Goal: Information Seeking & Learning: Learn about a topic

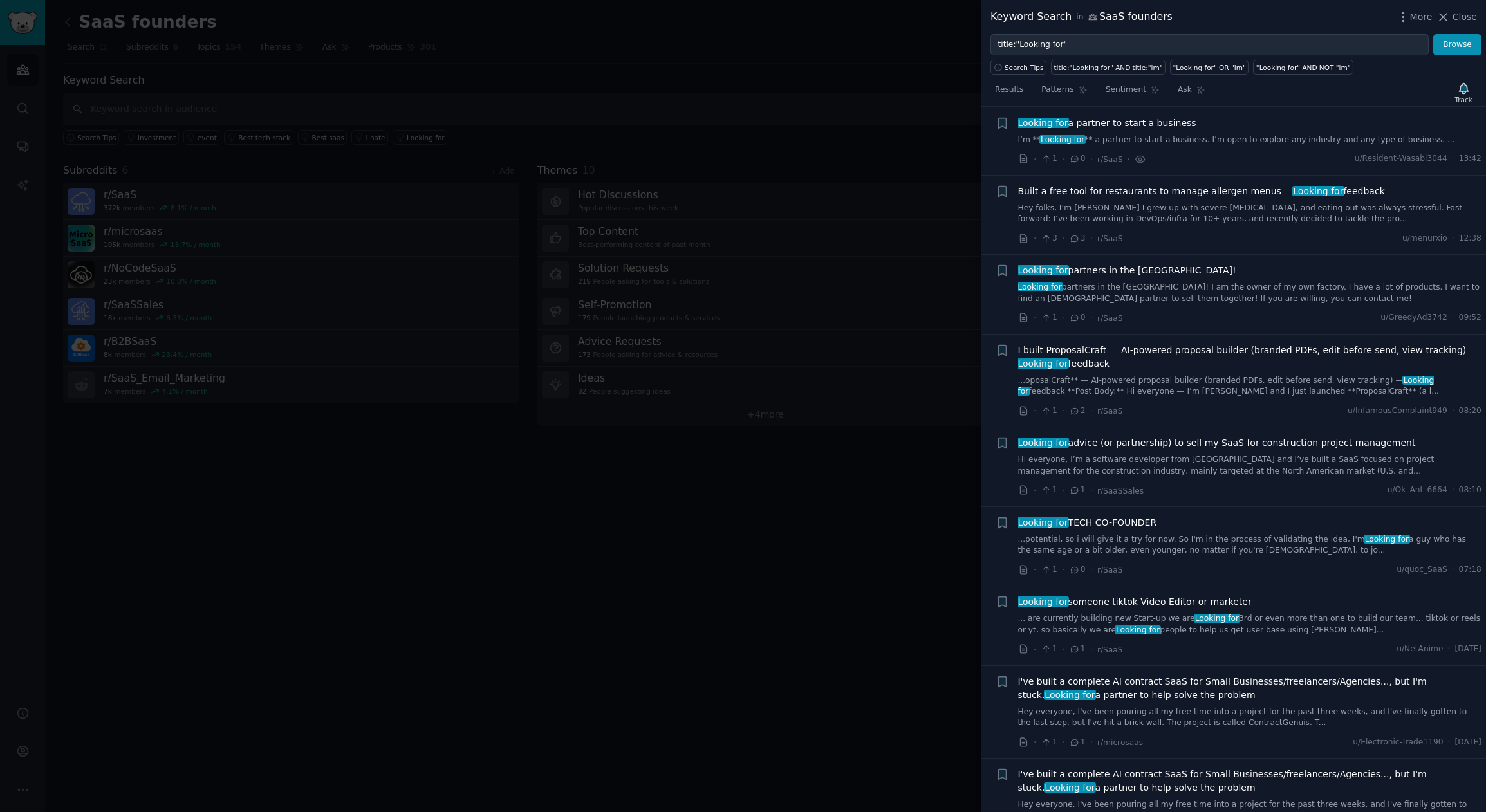
scroll to position [20, 0]
click at [1036, 348] on span "I built ProposalCraft — AI-powered proposal builder (branded PDFs, edit before …" at bounding box center [1249, 357] width 464 height 27
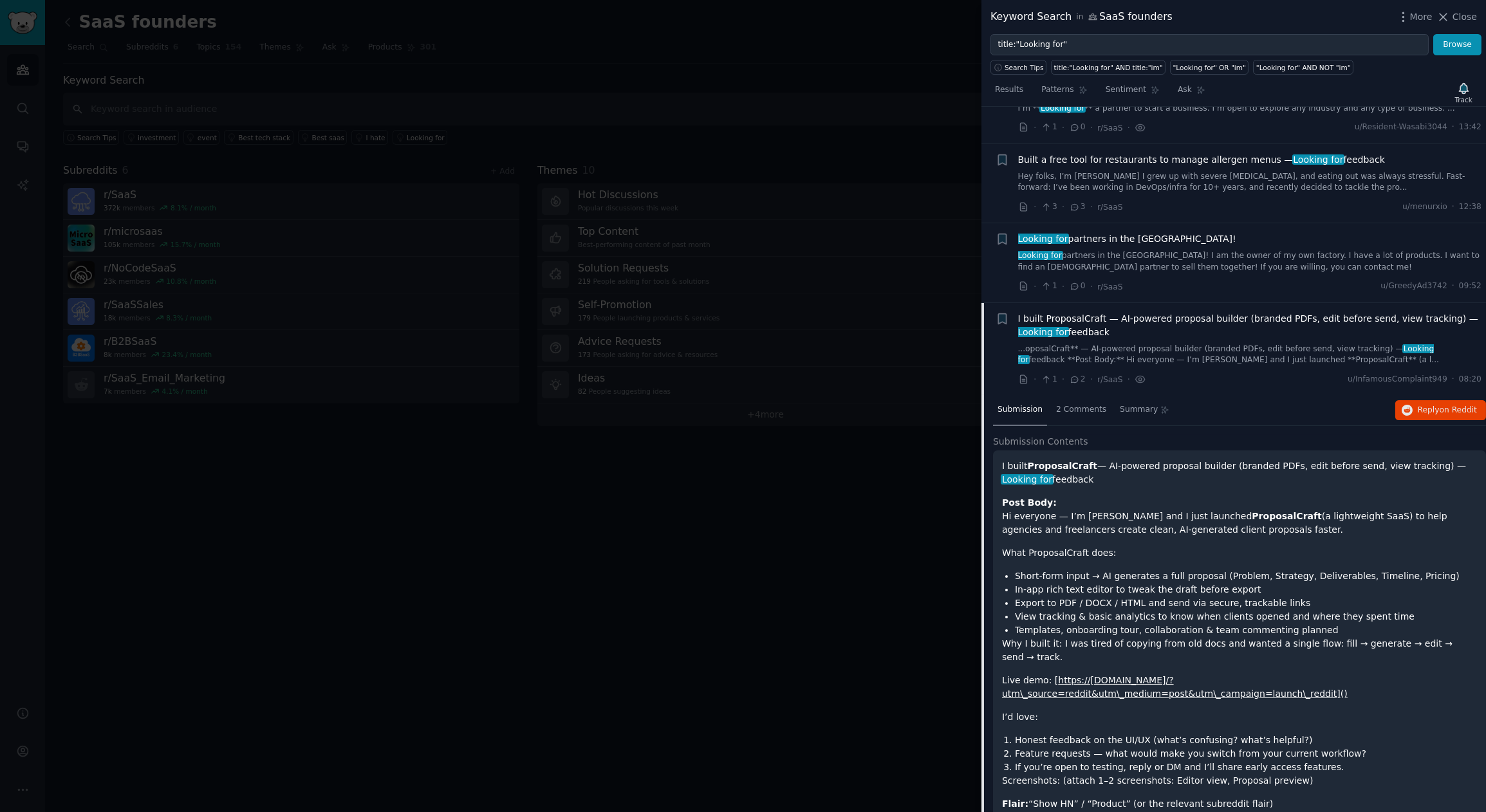
scroll to position [15, 0]
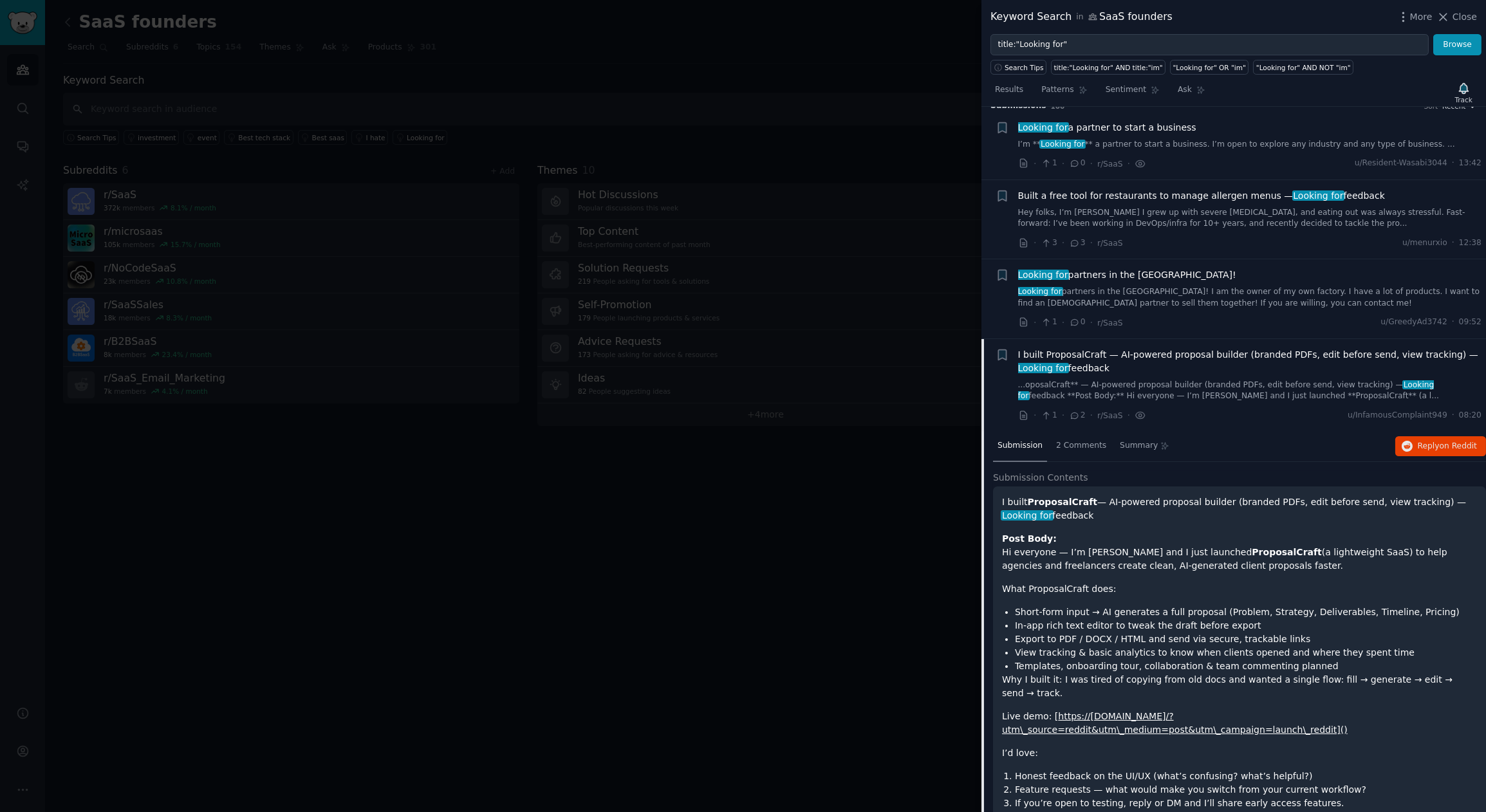
click at [1036, 380] on link "...oposalCraft** — AI-powered proposal builder (branded PDFs, edit before send,…" at bounding box center [1249, 391] width 464 height 23
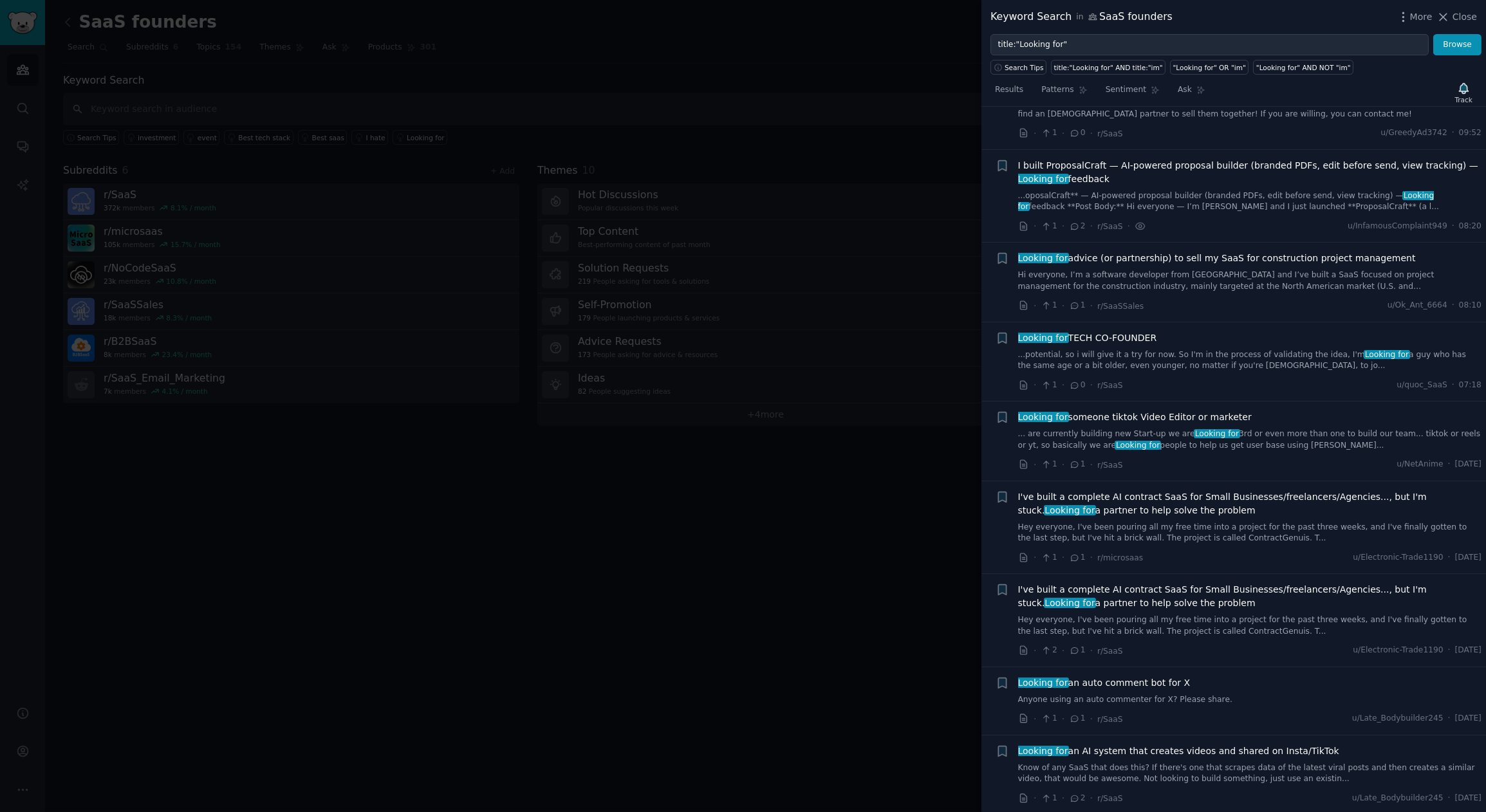
scroll to position [247, 0]
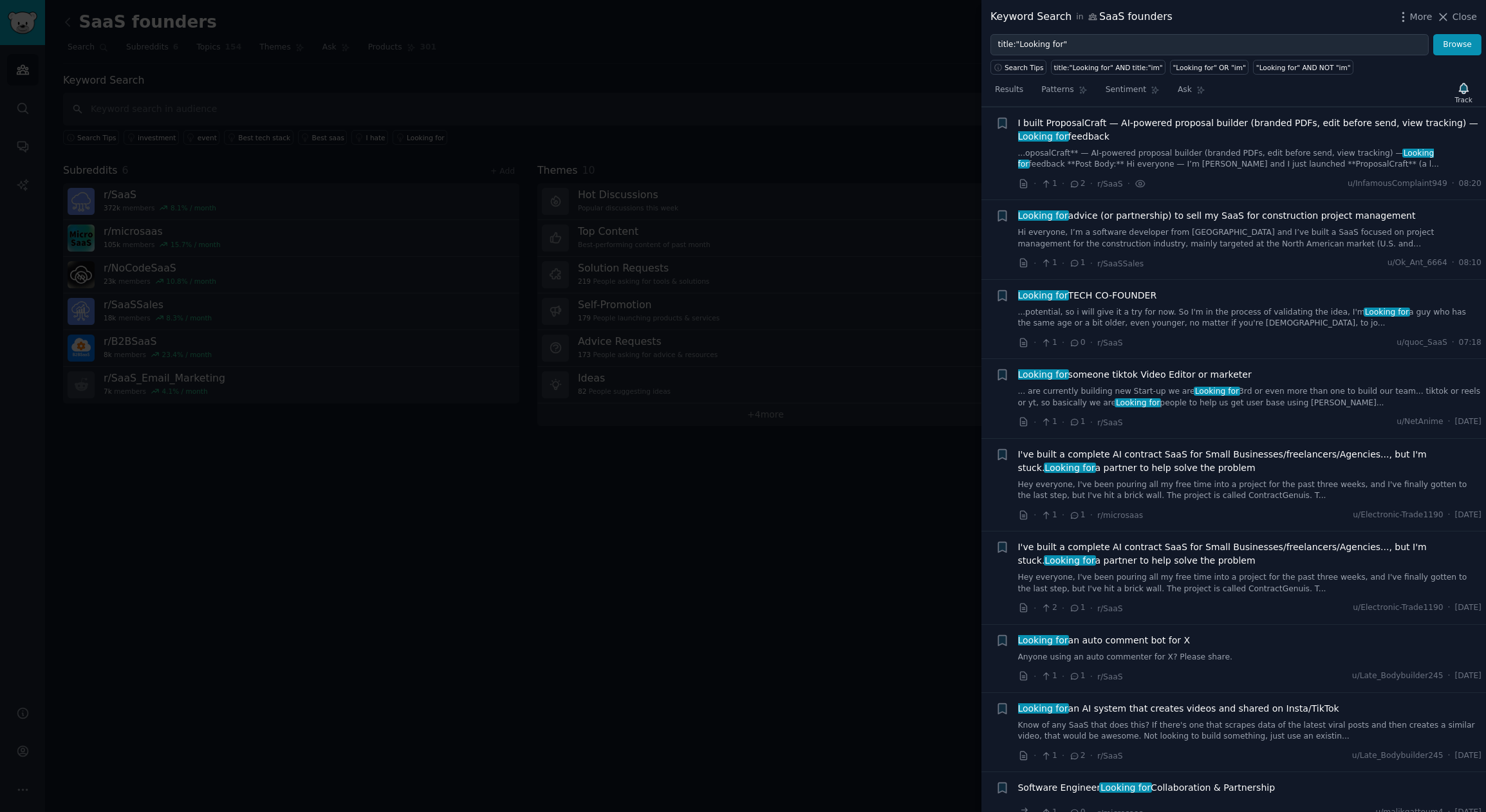
click at [1036, 155] on link "...oposalCraft** — AI-powered proposal builder (branded PDFs, edit before send,…" at bounding box center [1249, 159] width 464 height 23
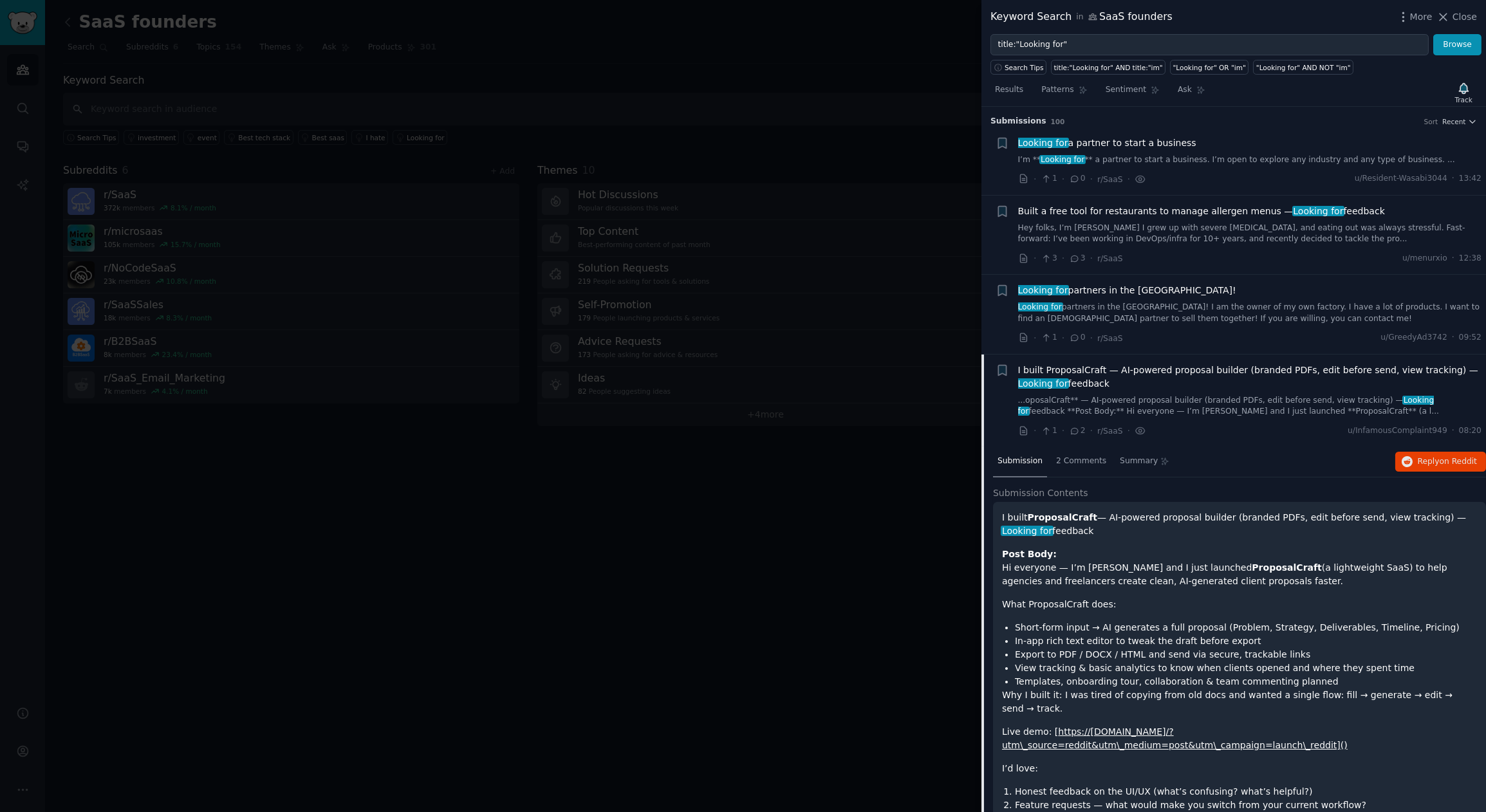
click at [791, 505] on div at bounding box center [743, 406] width 1486 height 812
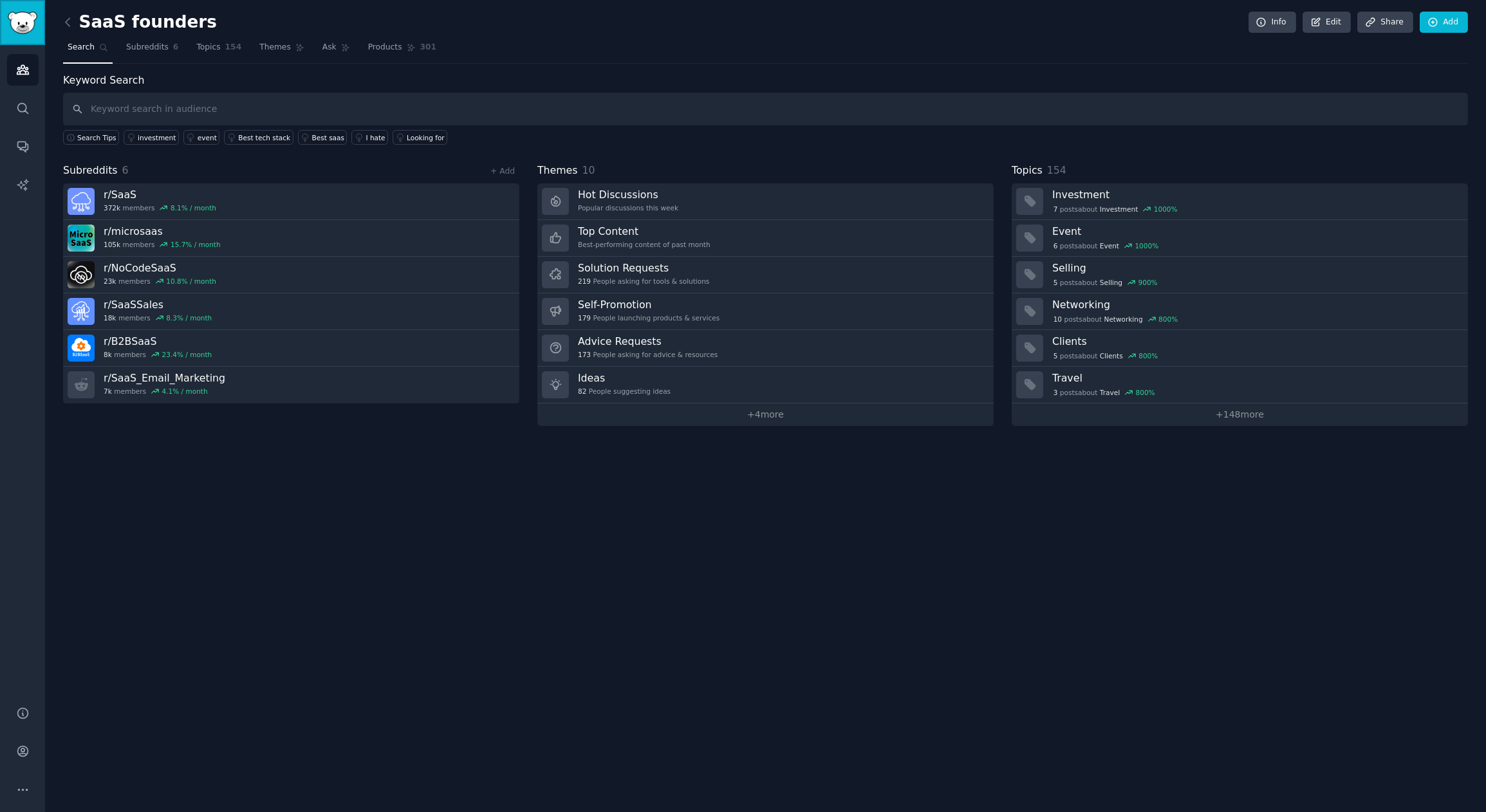
click at [31, 39] on link "Sidebar" at bounding box center [23, 23] width 45 height 45
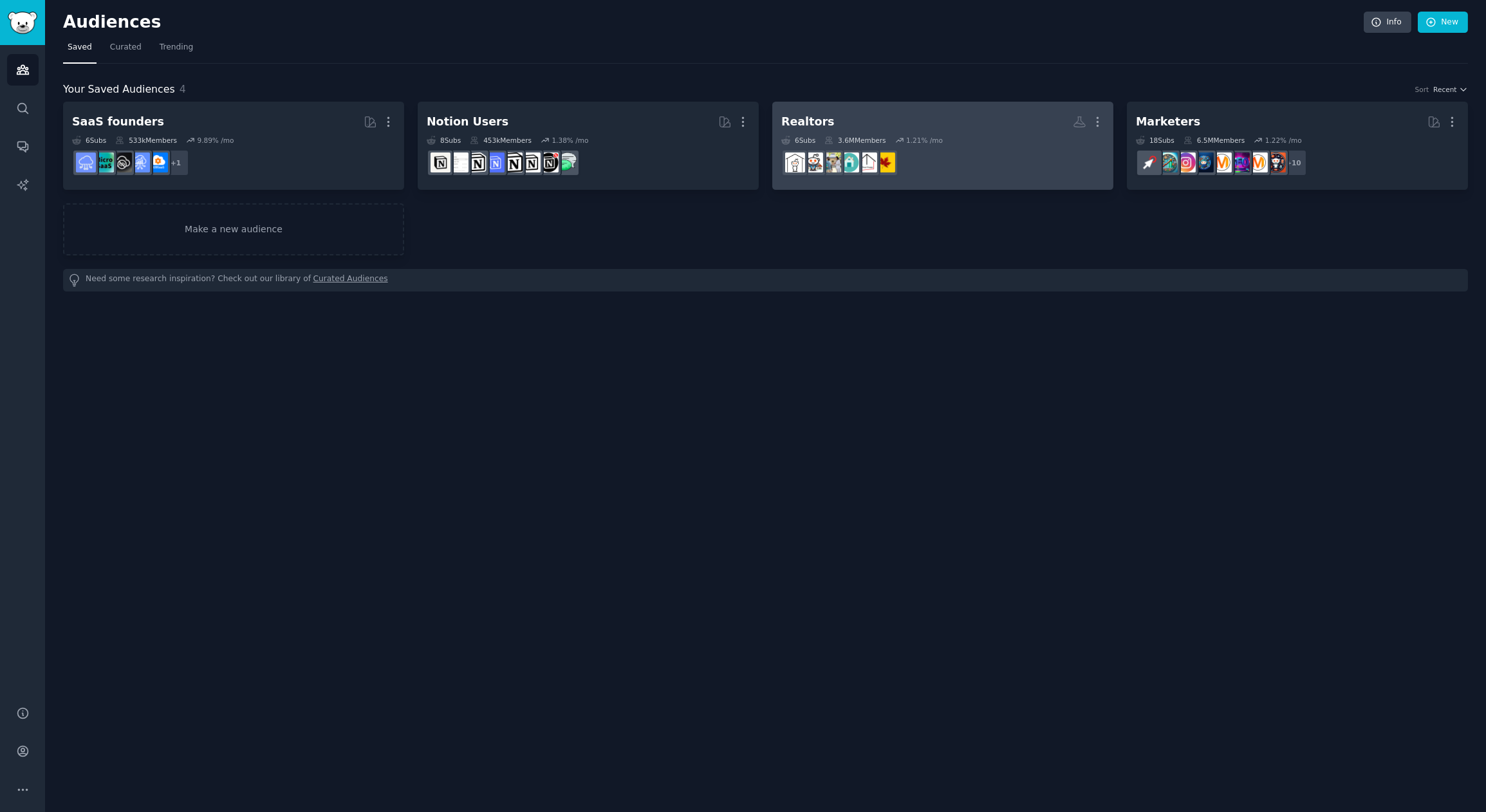
click at [930, 162] on dd at bounding box center [942, 163] width 323 height 36
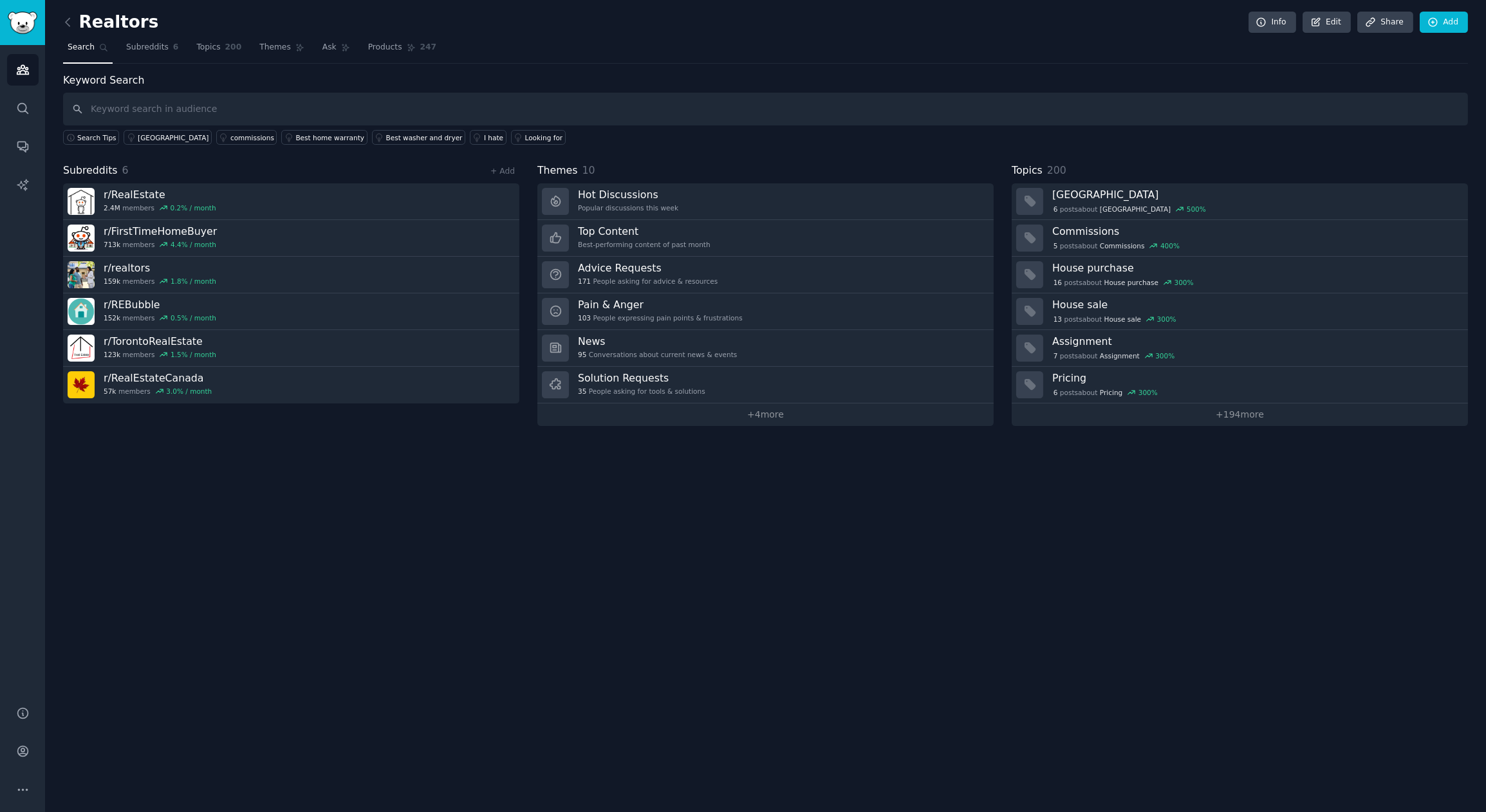
click at [133, 105] on input "text" at bounding box center [766, 109] width 1405 height 33
type input "scraping"
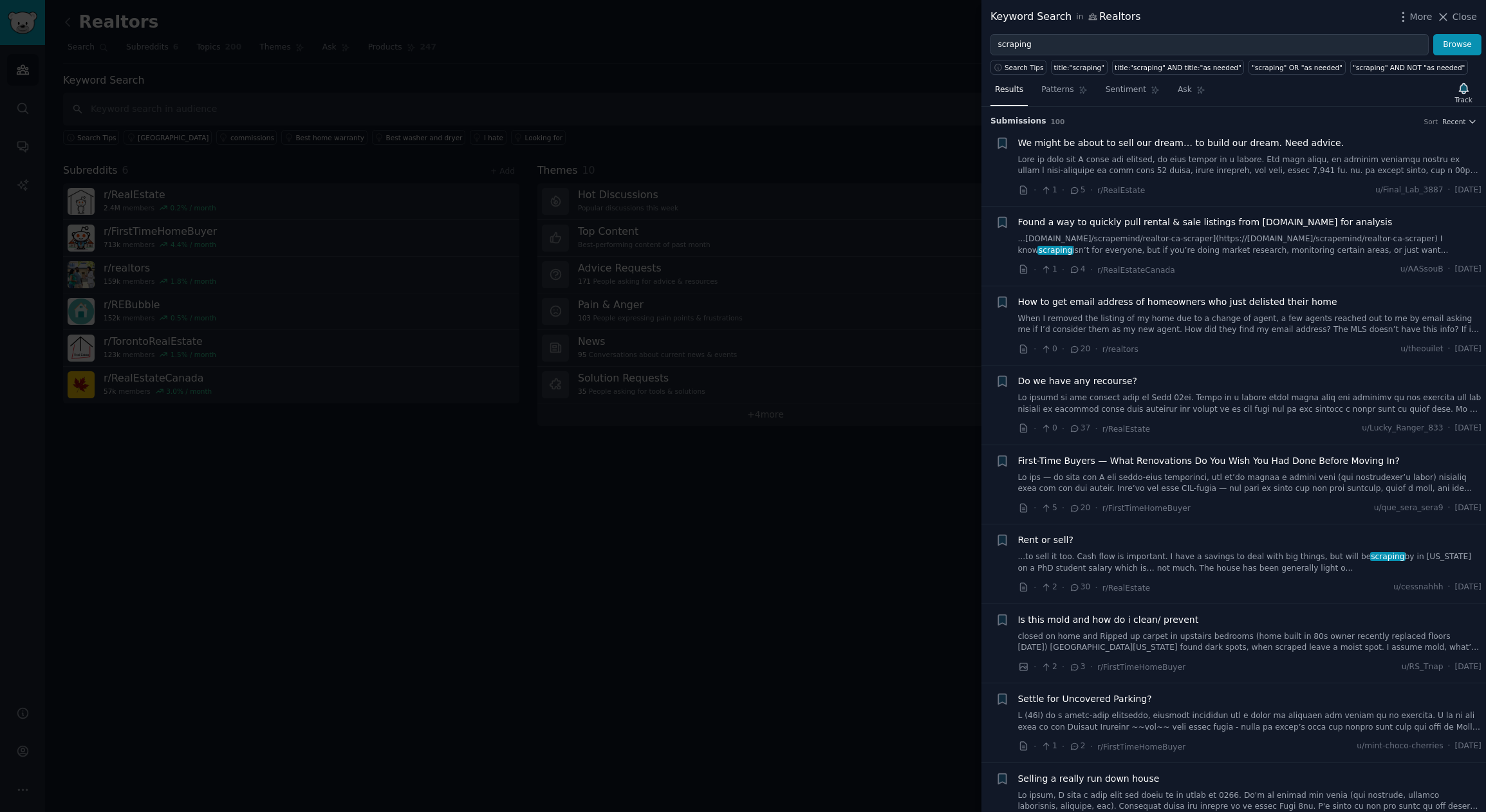
click at [1036, 225] on span "Found a way to quickly pull rental & sale listings from Realtor.ca for analysis" at bounding box center [1205, 222] width 375 height 13
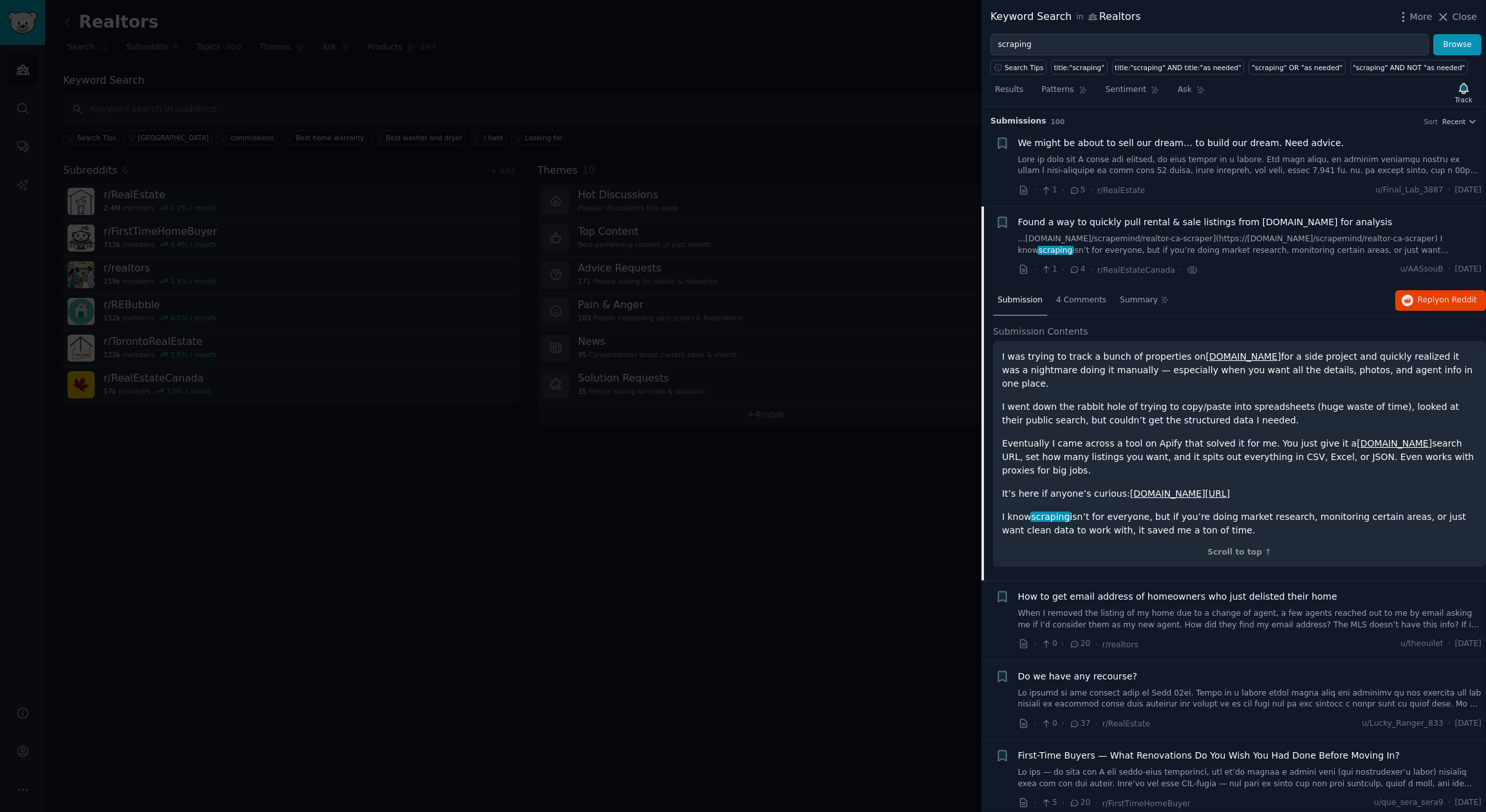
scroll to position [99, 0]
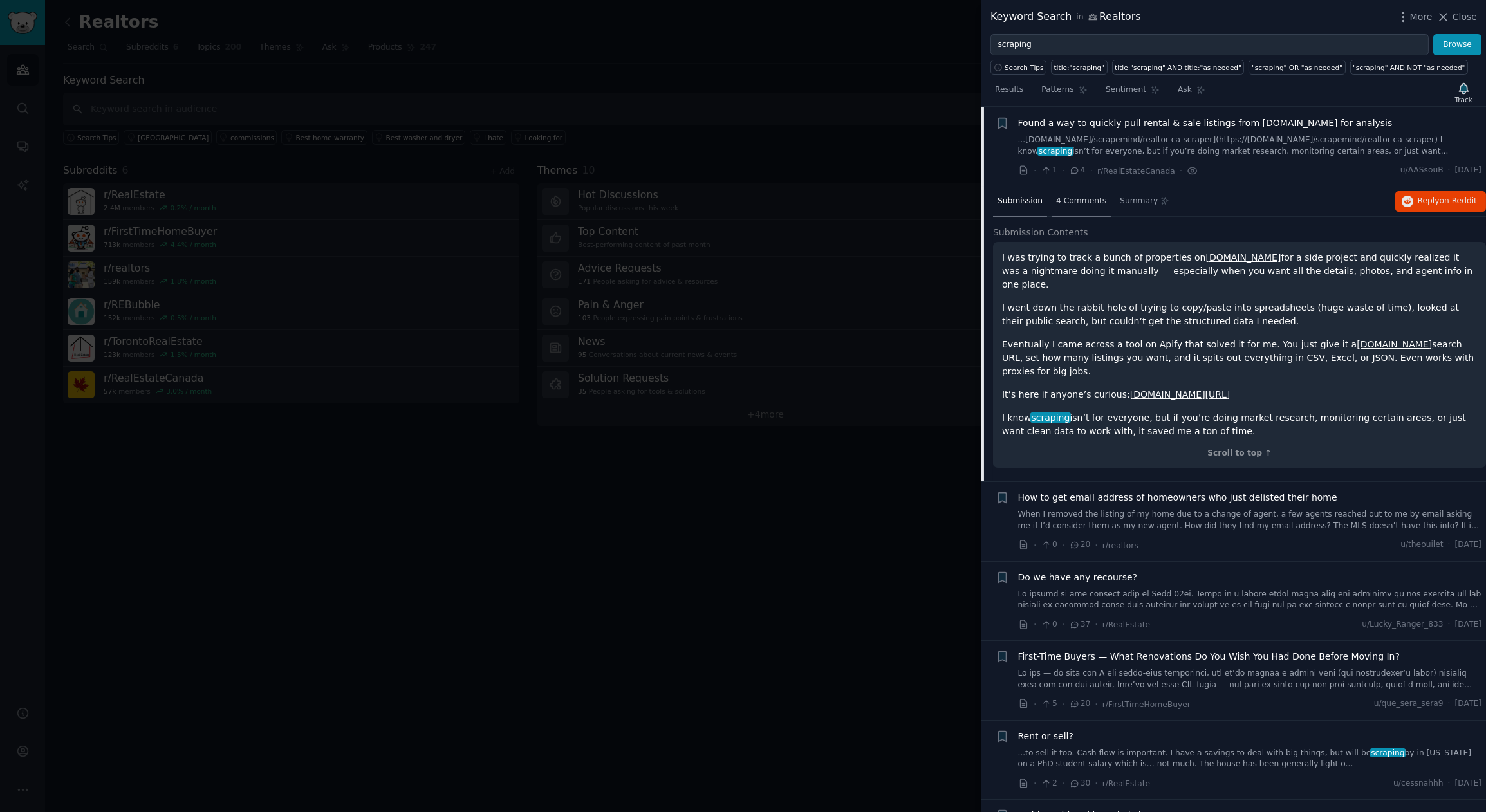
click at [1036, 200] on span "4 Comments" at bounding box center [1081, 202] width 50 height 11
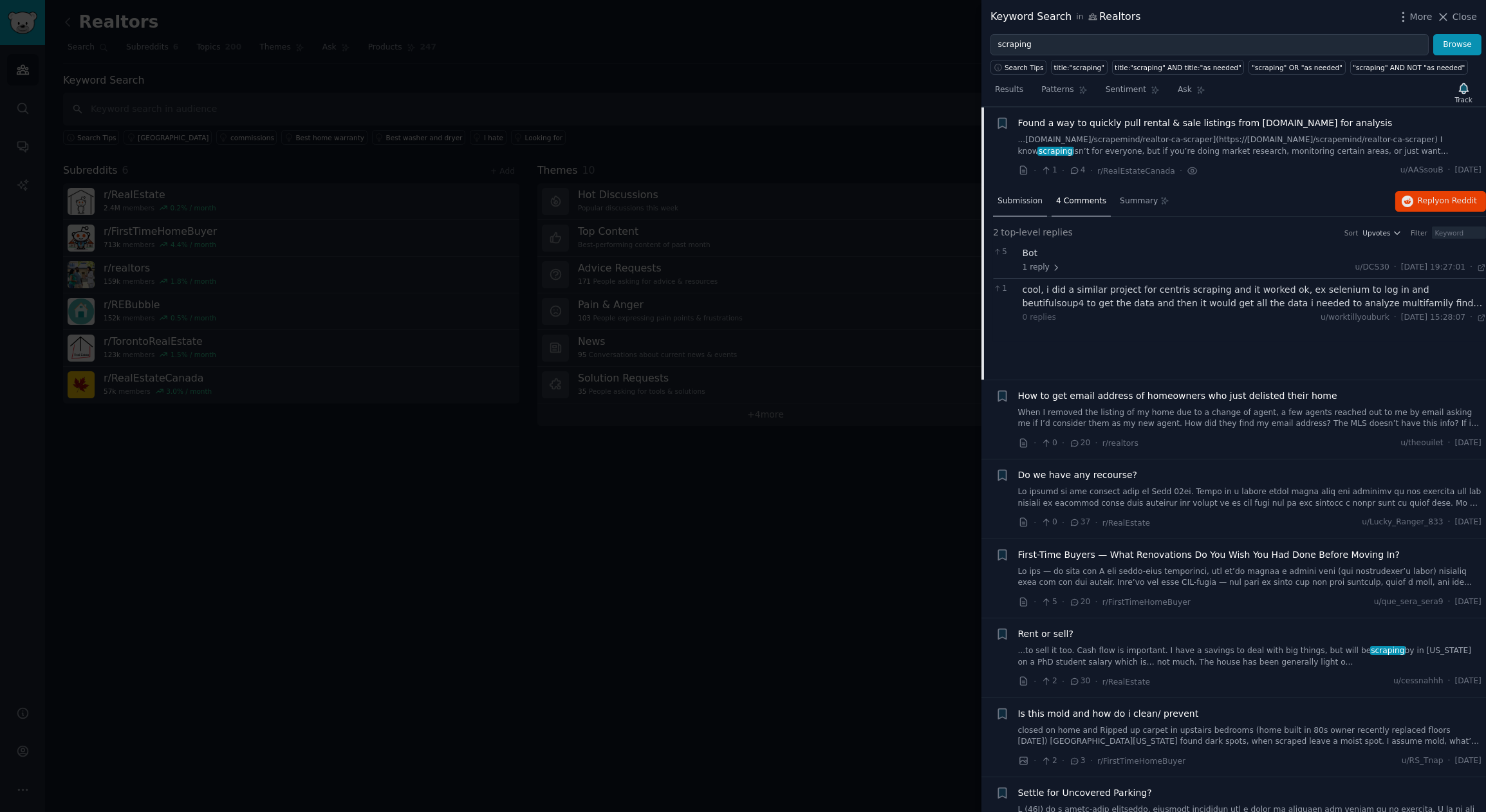
click at [1023, 199] on span "Submission" at bounding box center [1020, 202] width 45 height 11
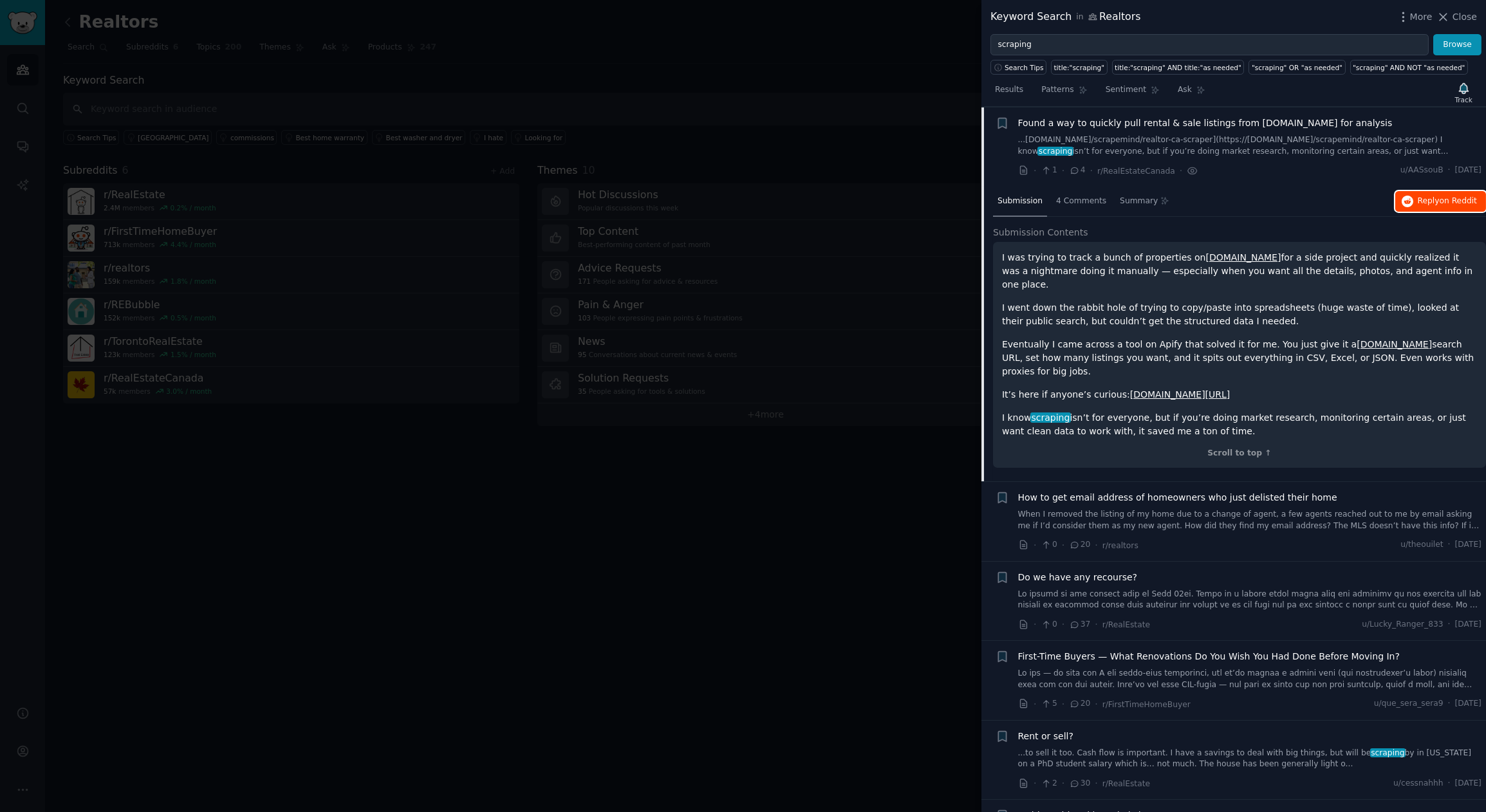
click at [1036, 203] on span "Reply on Reddit" at bounding box center [1447, 202] width 60 height 11
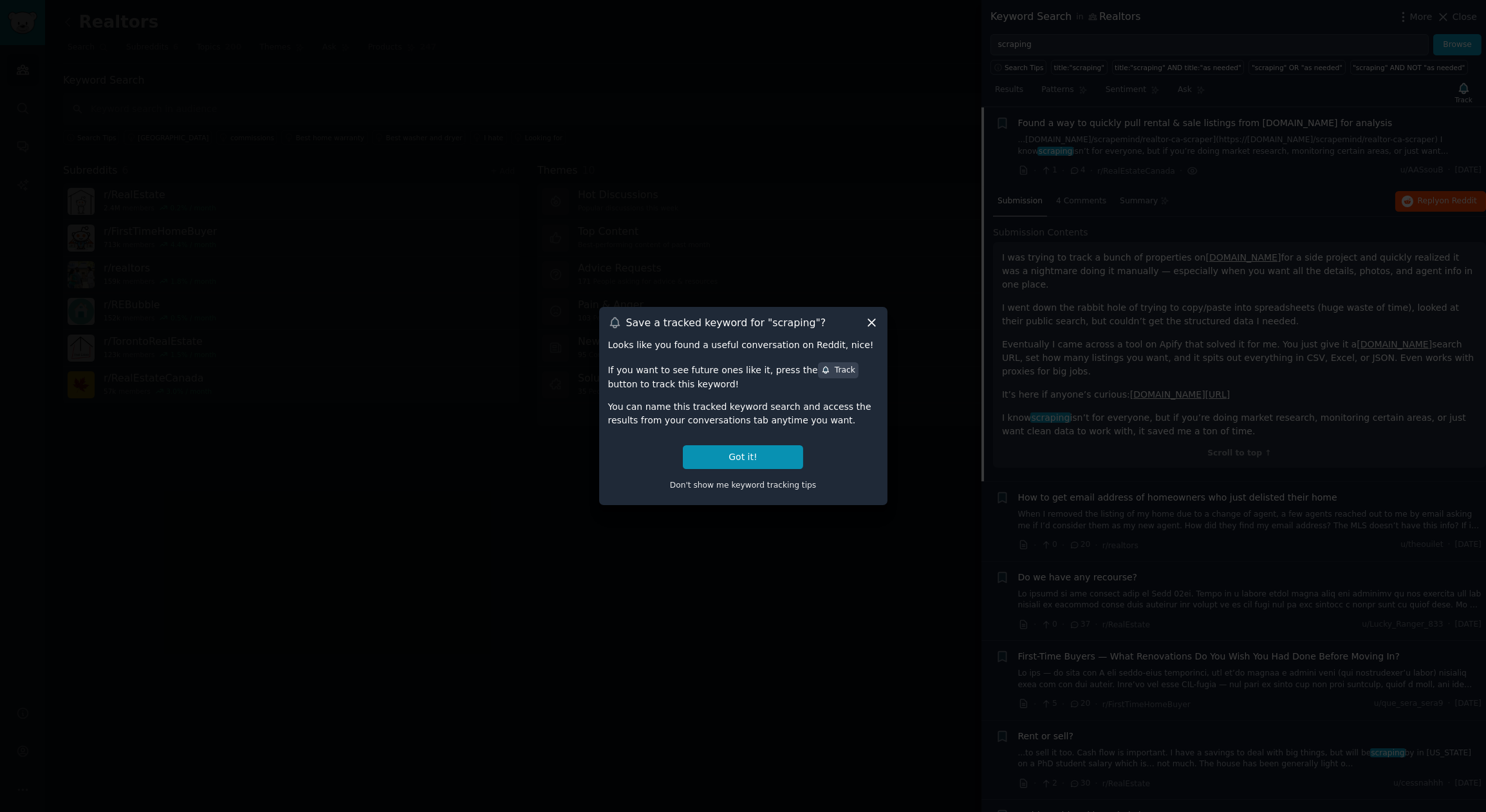
click at [866, 325] on icon at bounding box center [872, 323] width 13 height 13
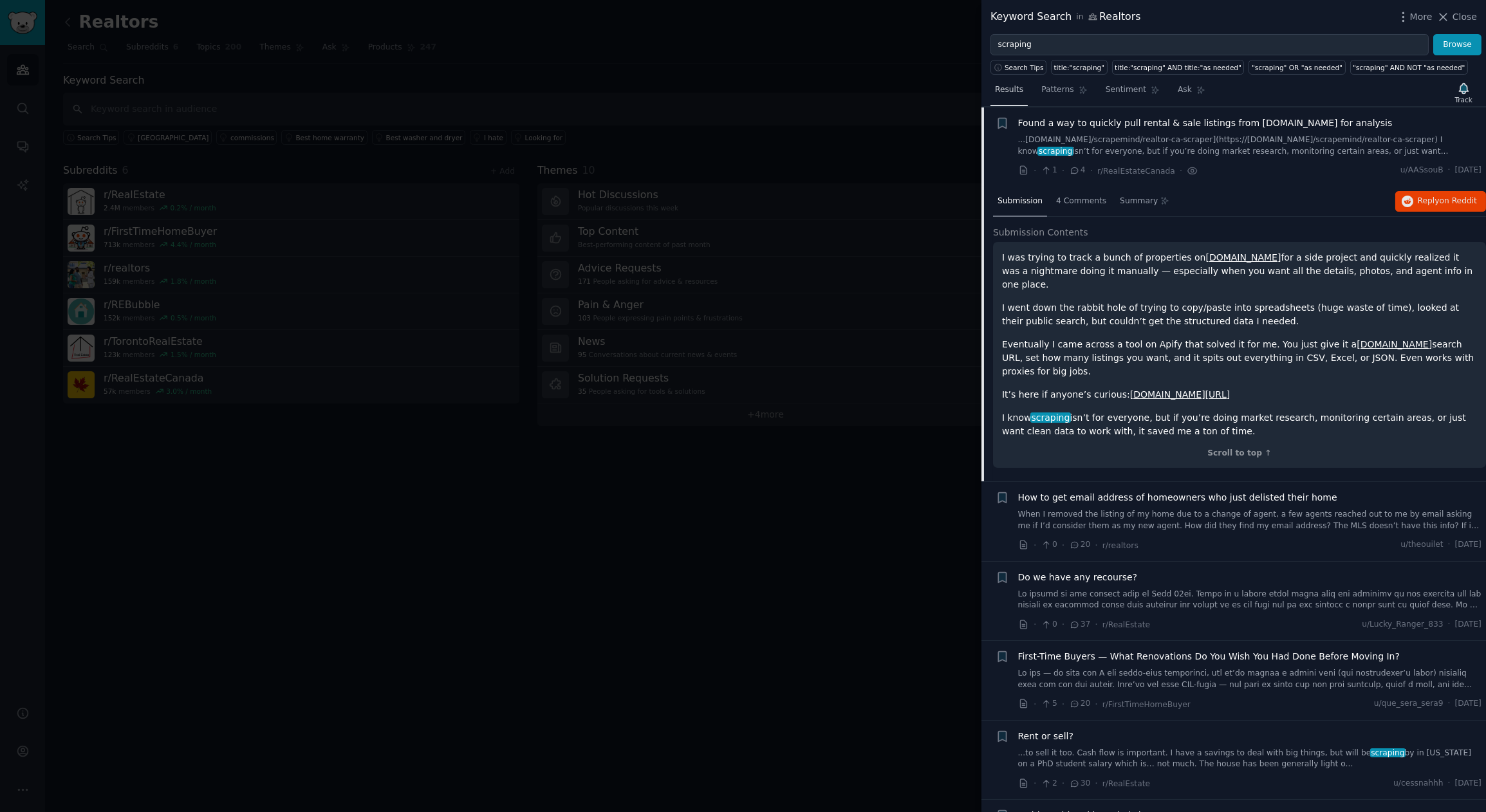
click at [1016, 96] on link "Results" at bounding box center [1008, 93] width 37 height 26
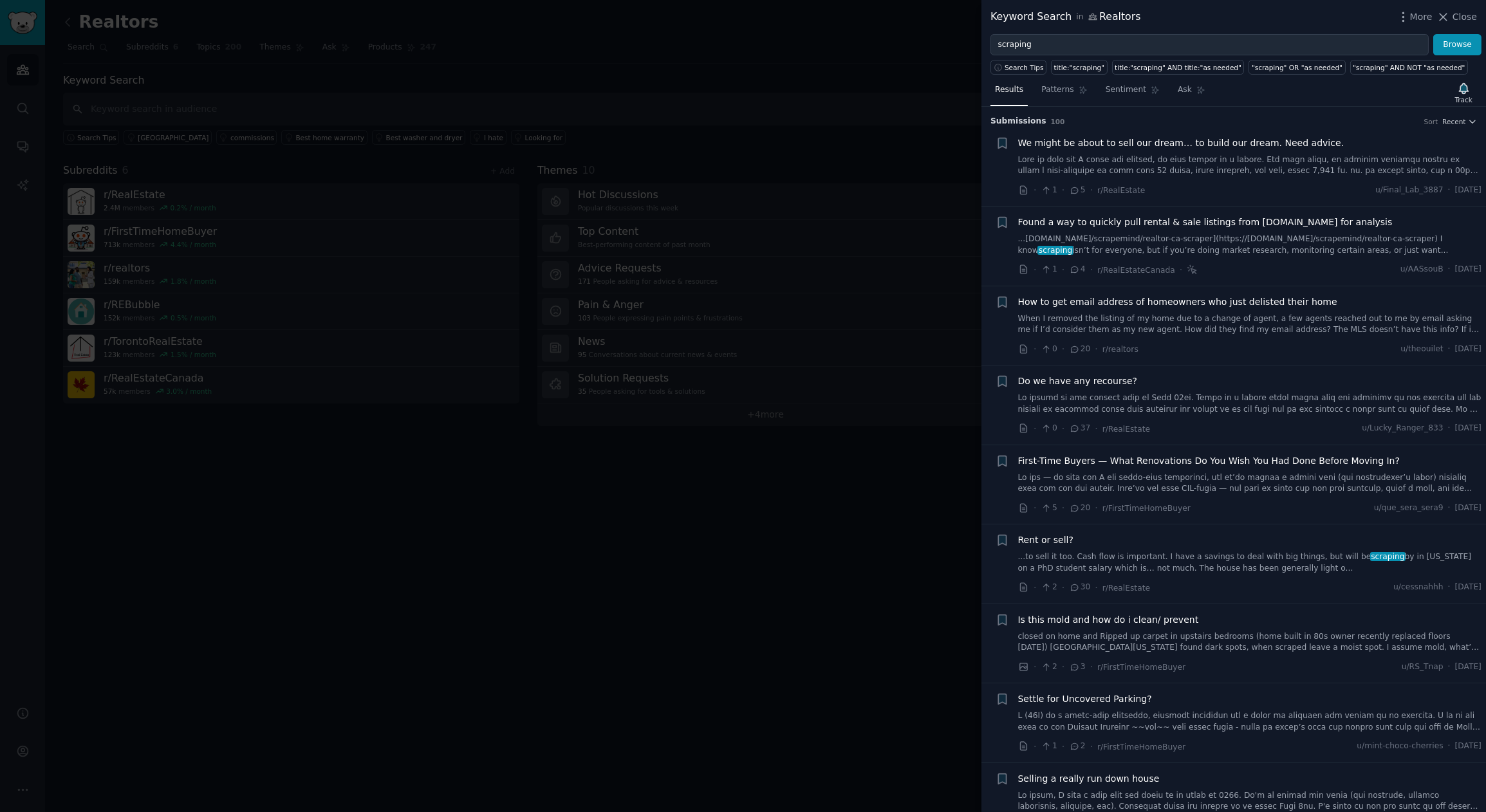
scroll to position [197, 0]
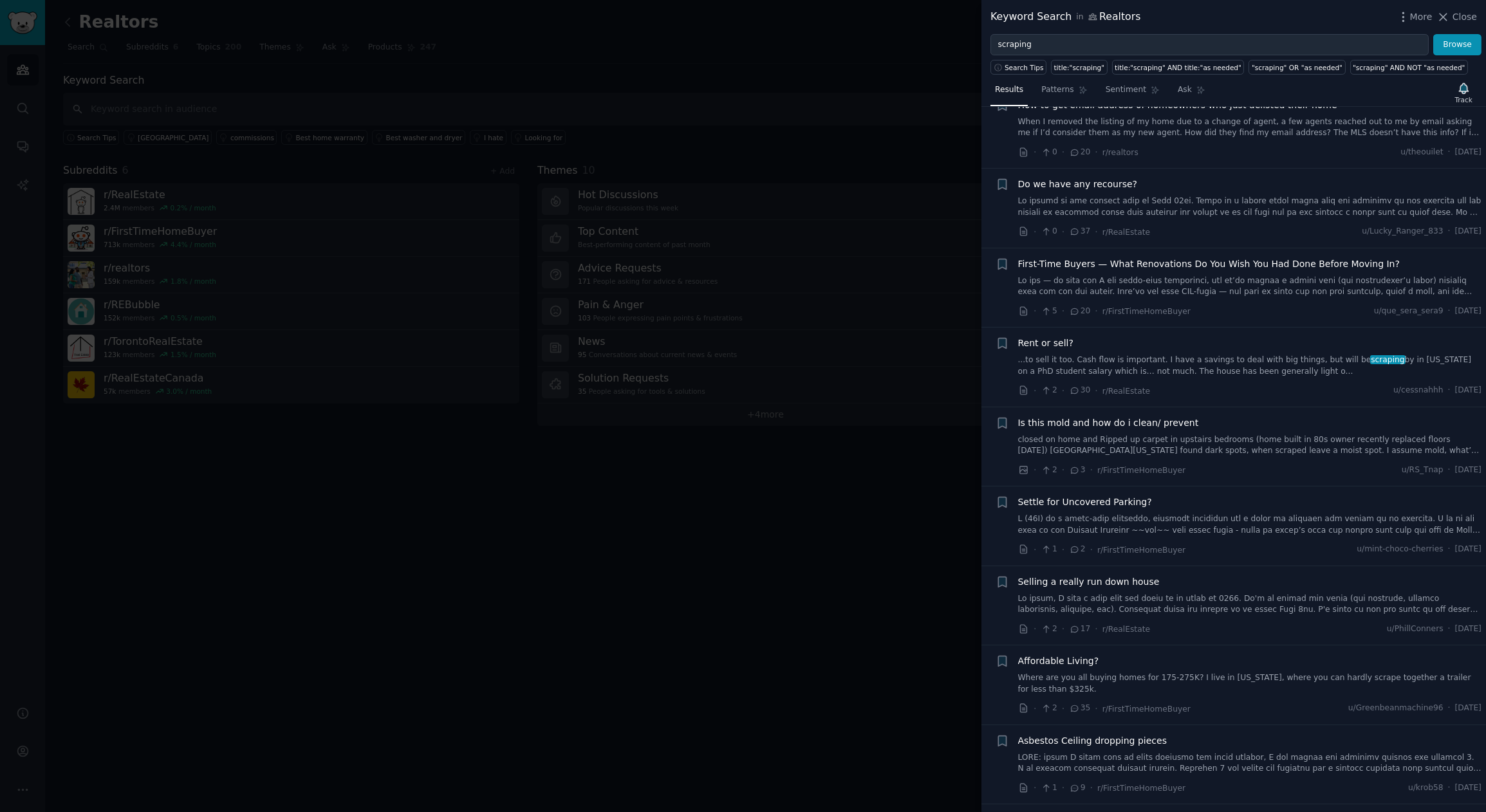
click at [487, 602] on div at bounding box center [743, 406] width 1486 height 812
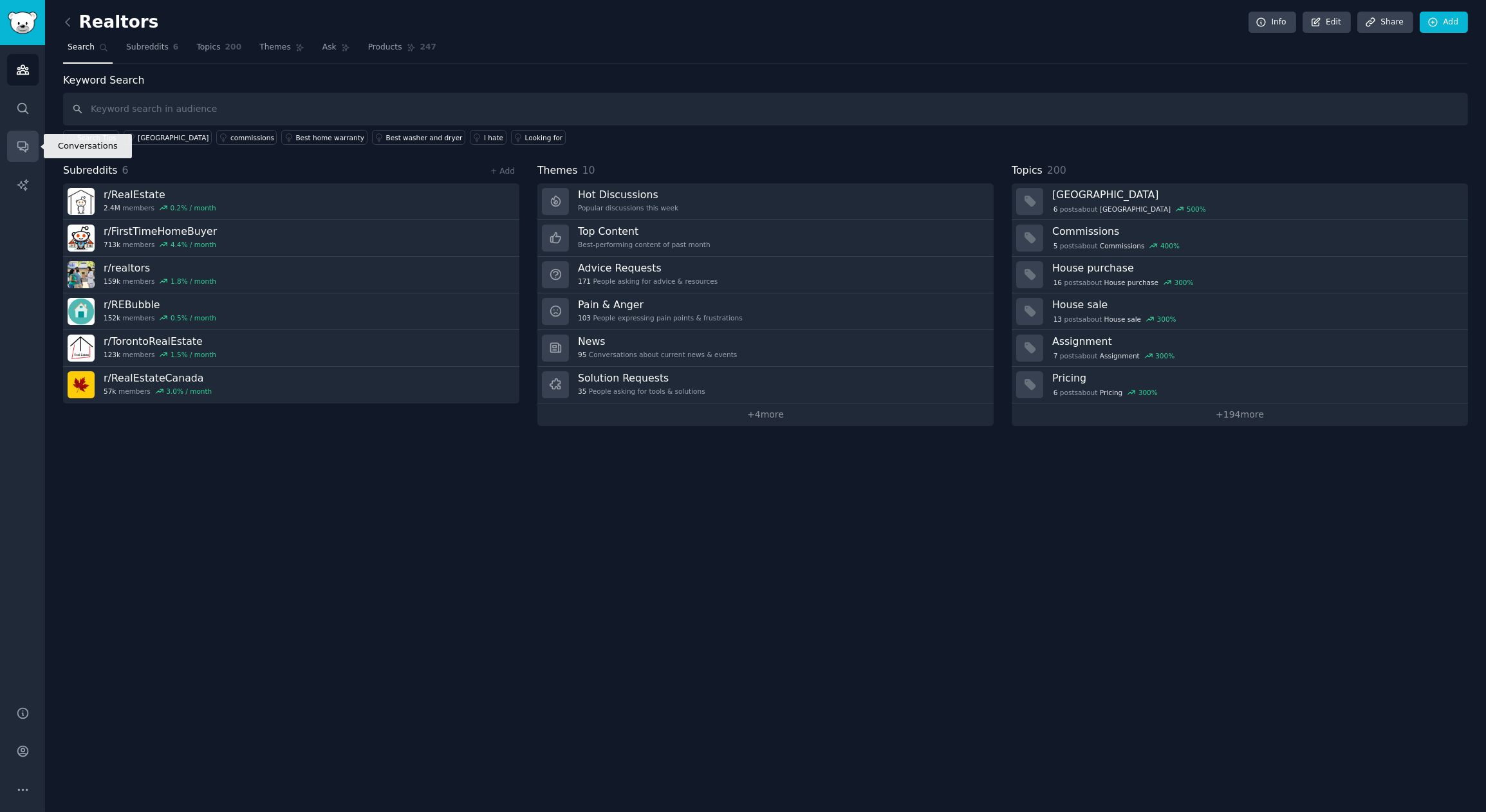
click at [22, 138] on link "Conversations" at bounding box center [22, 146] width 31 height 31
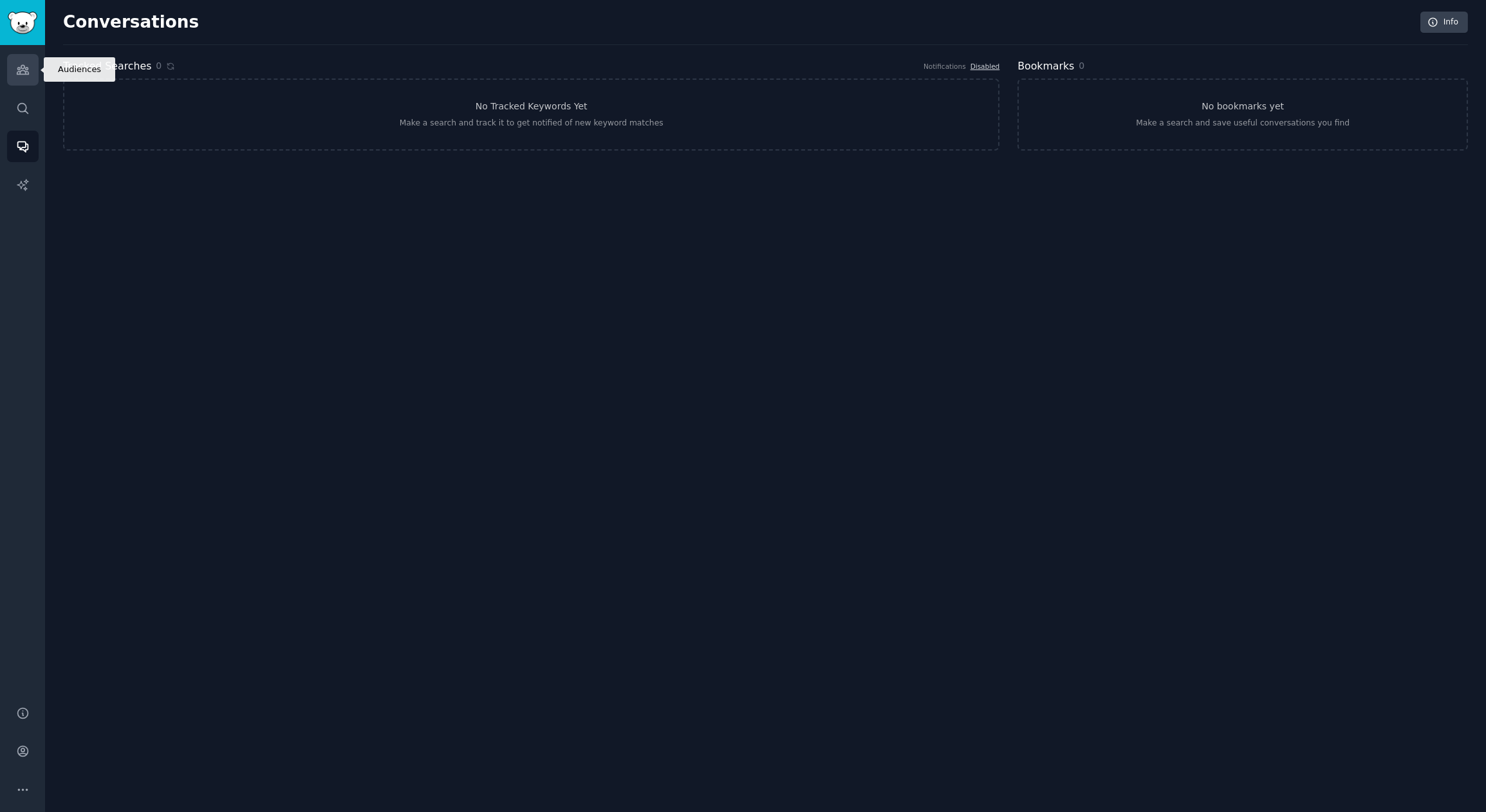
click at [26, 66] on icon "Sidebar" at bounding box center [23, 70] width 13 height 13
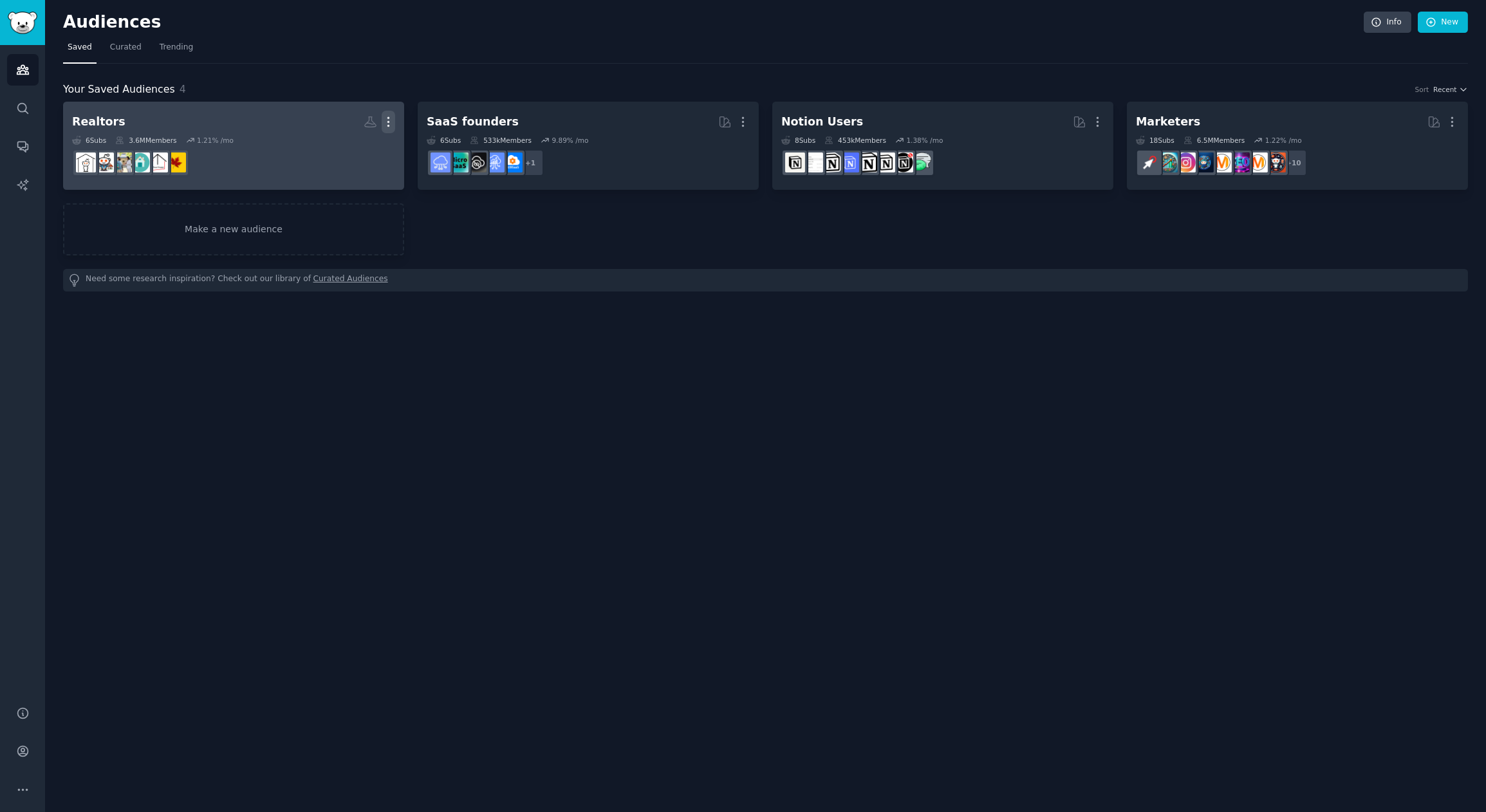
click at [385, 122] on icon "button" at bounding box center [388, 122] width 13 height 13
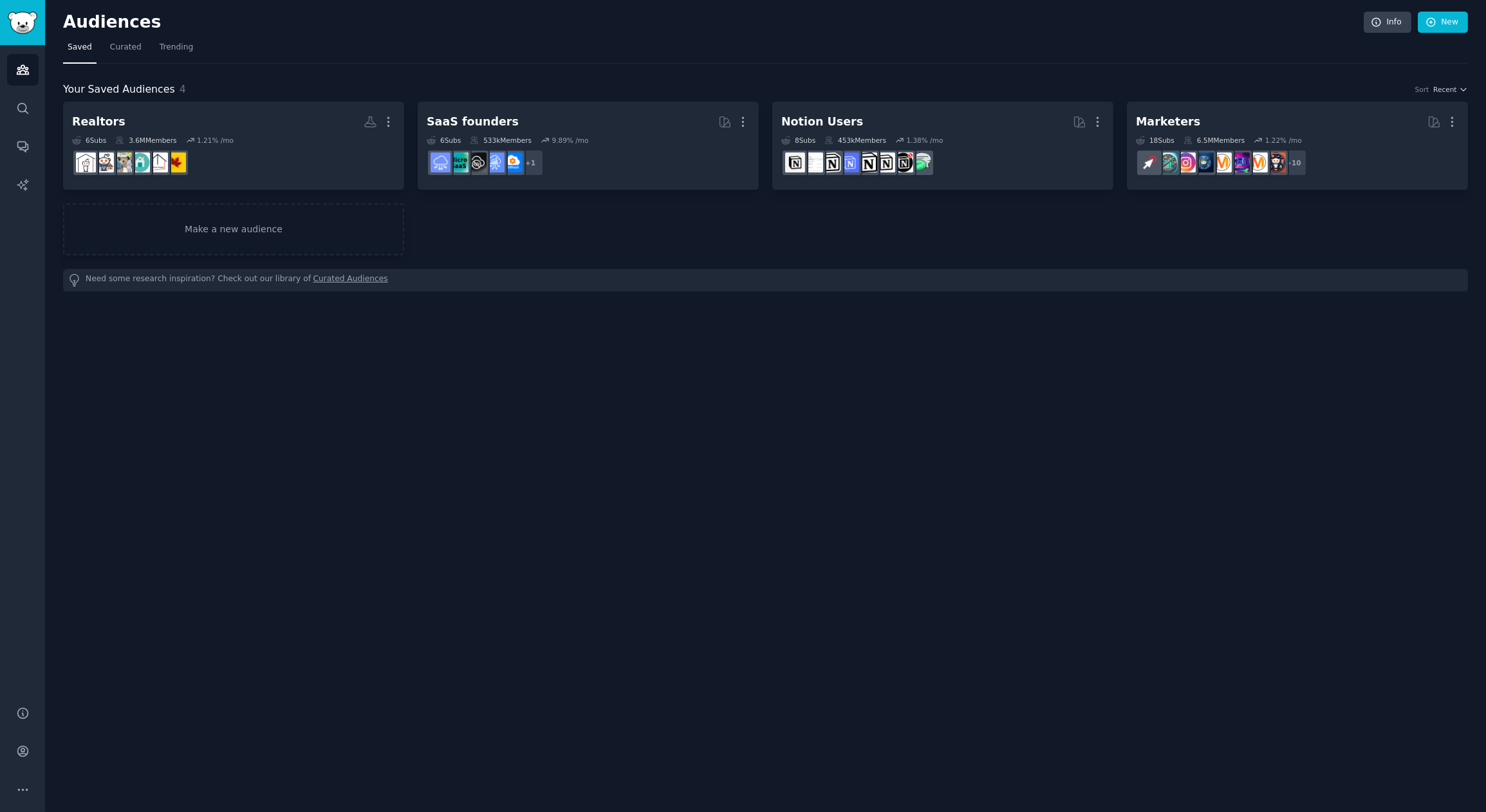
click at [435, 360] on div "Audiences Info New Saved Curated Trending Your Saved Audiences 4 Sort Recent Re…" at bounding box center [766, 406] width 1441 height 812
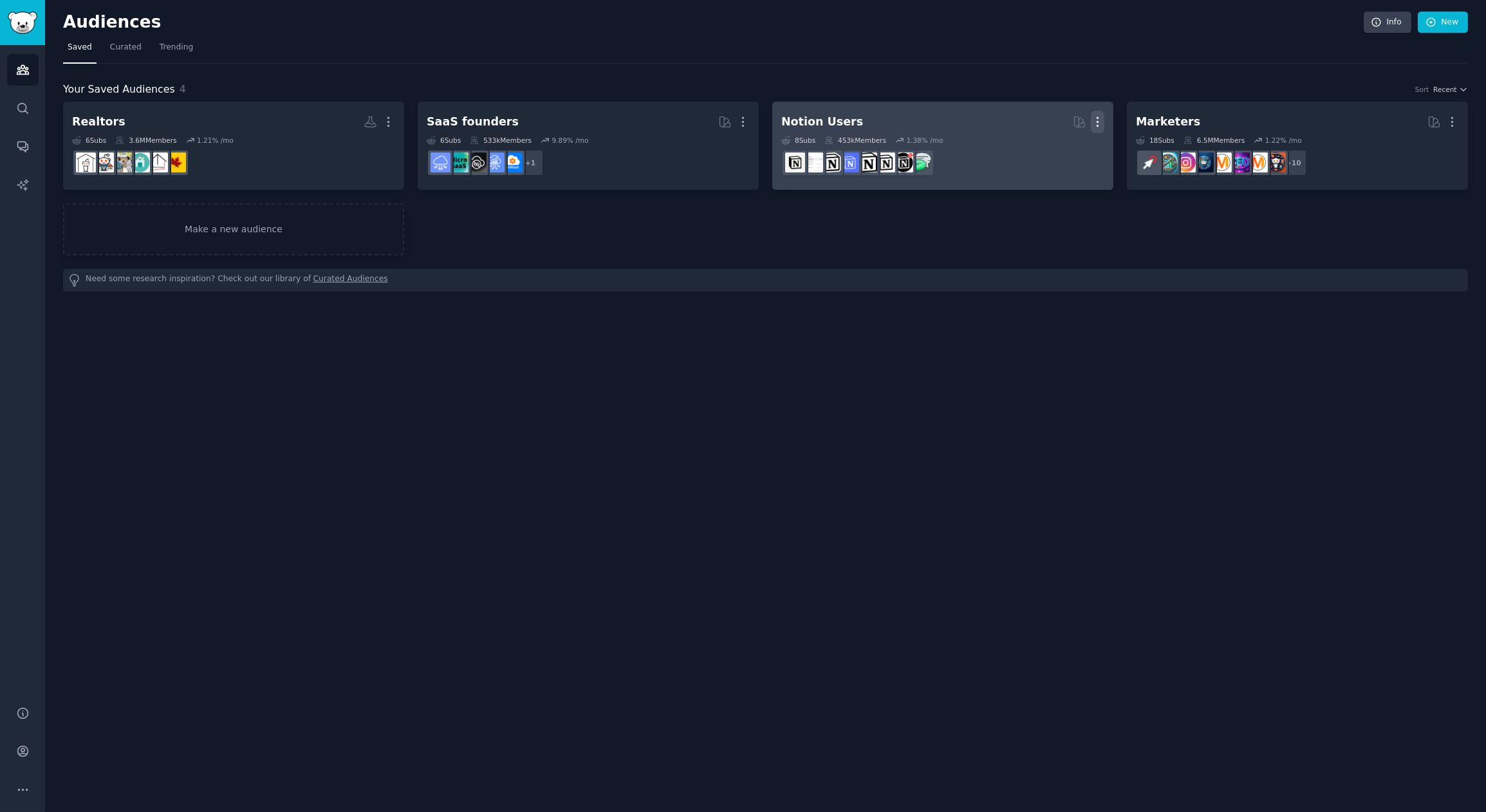
click at [1036, 122] on icon "button" at bounding box center [1097, 122] width 1 height 9
click at [1036, 154] on p "Delete" at bounding box center [1062, 149] width 29 height 13
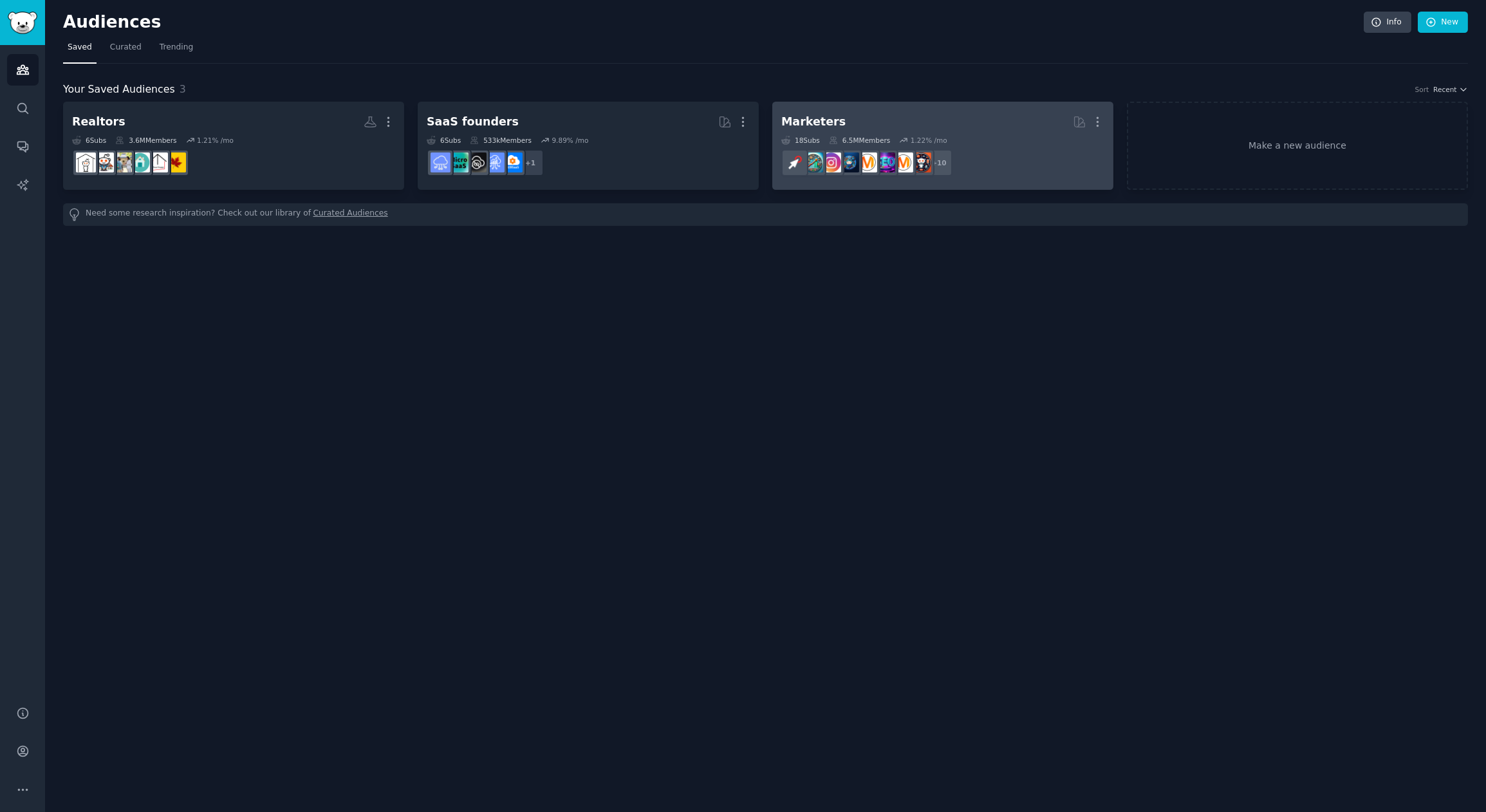
click at [876, 121] on h2 "Marketers More" at bounding box center [942, 122] width 323 height 23
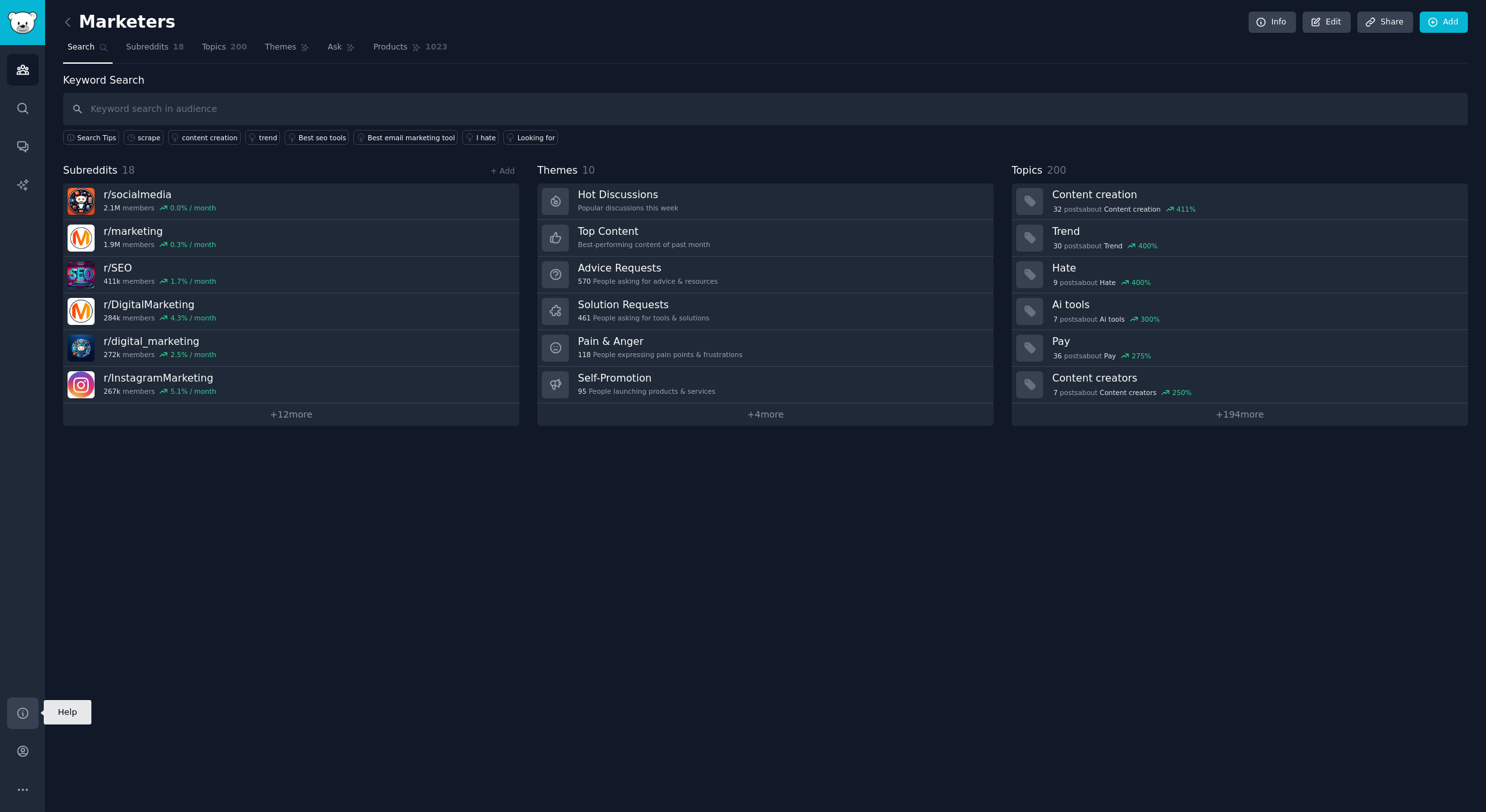
click at [27, 624] on icon "Sidebar" at bounding box center [22, 713] width 10 height 10
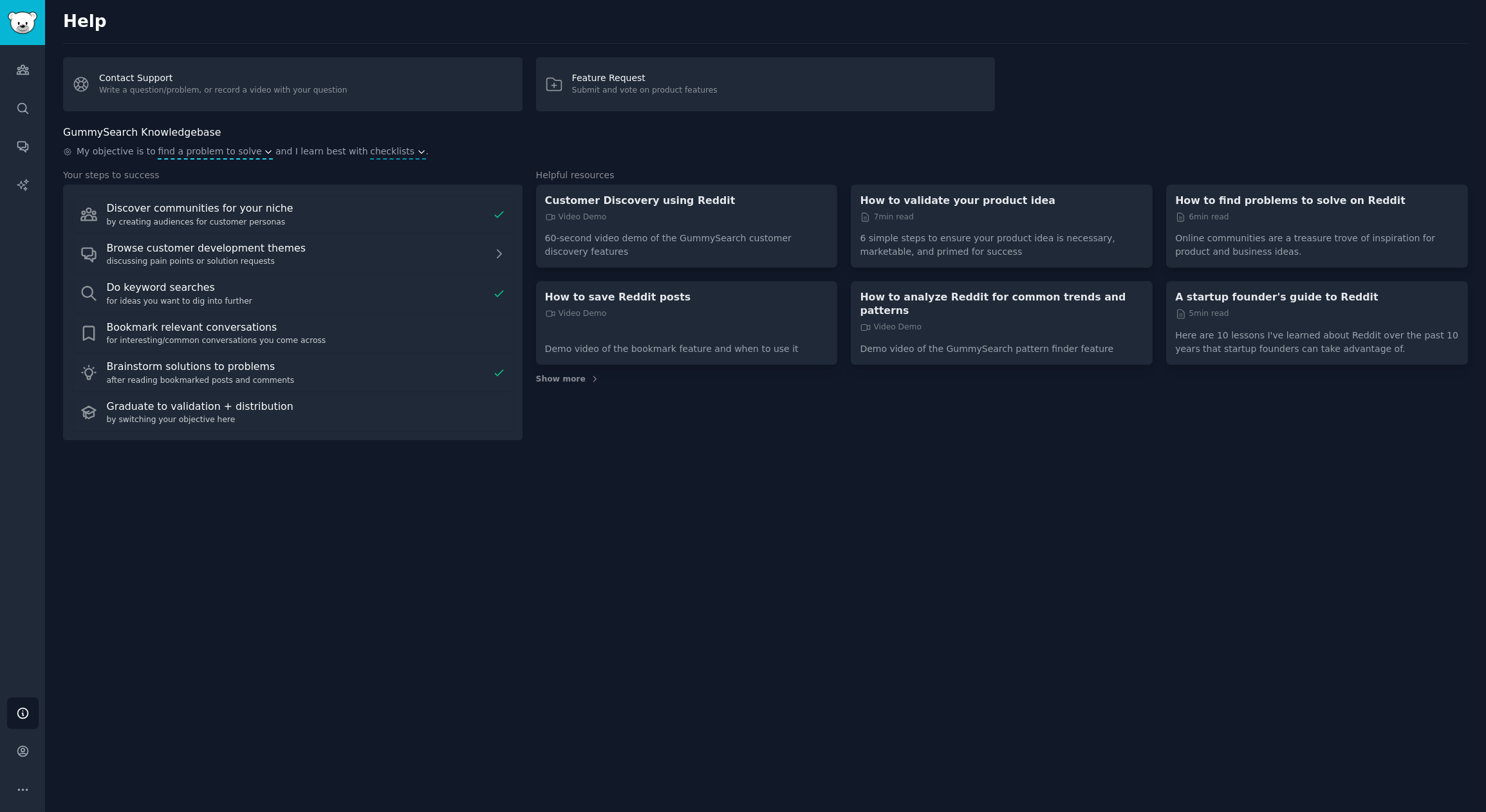
click at [190, 152] on span "find a problem to solve" at bounding box center [210, 151] width 104 height 13
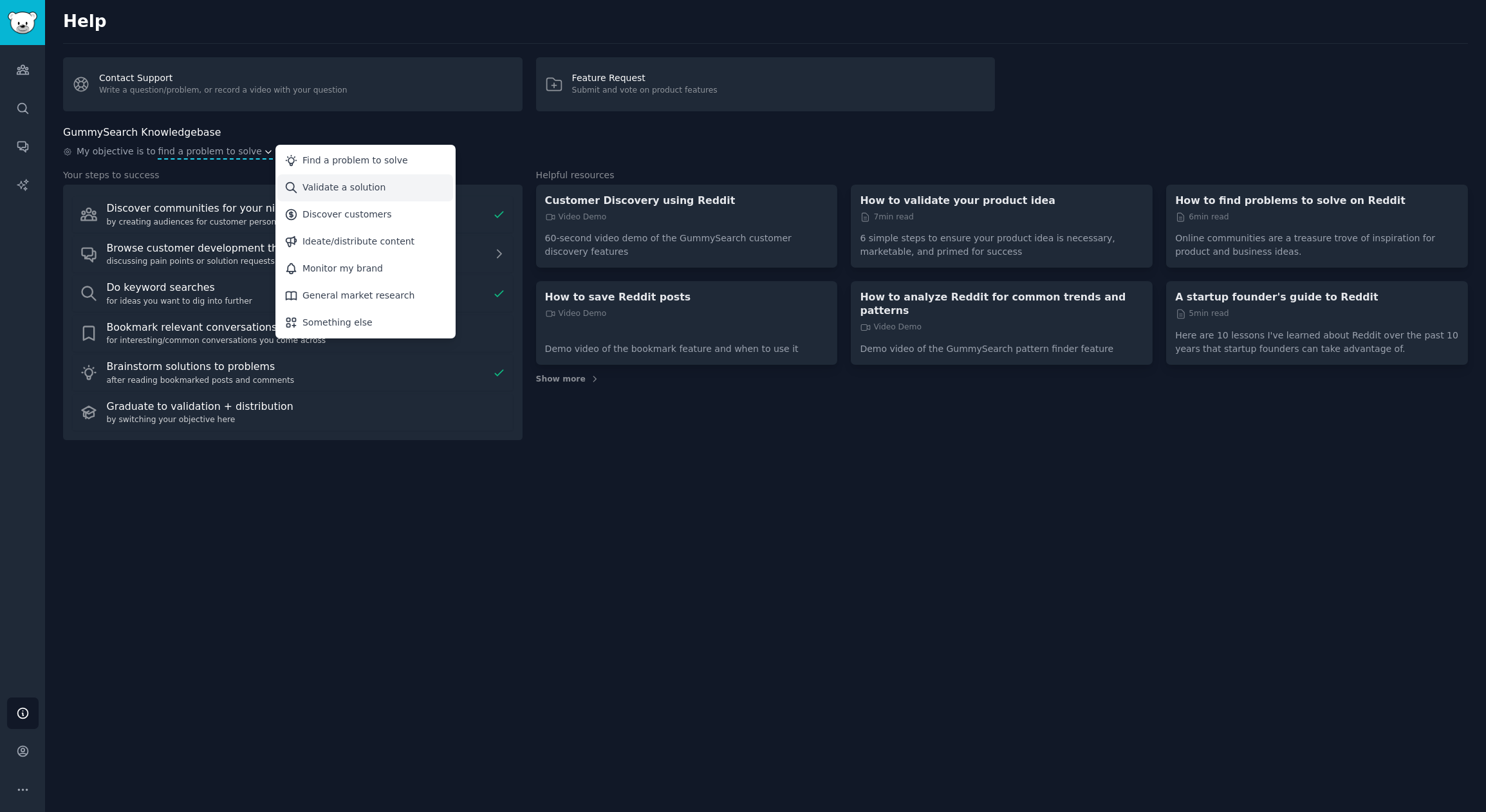
click at [337, 185] on div "Validate a solution" at bounding box center [345, 187] width 83 height 13
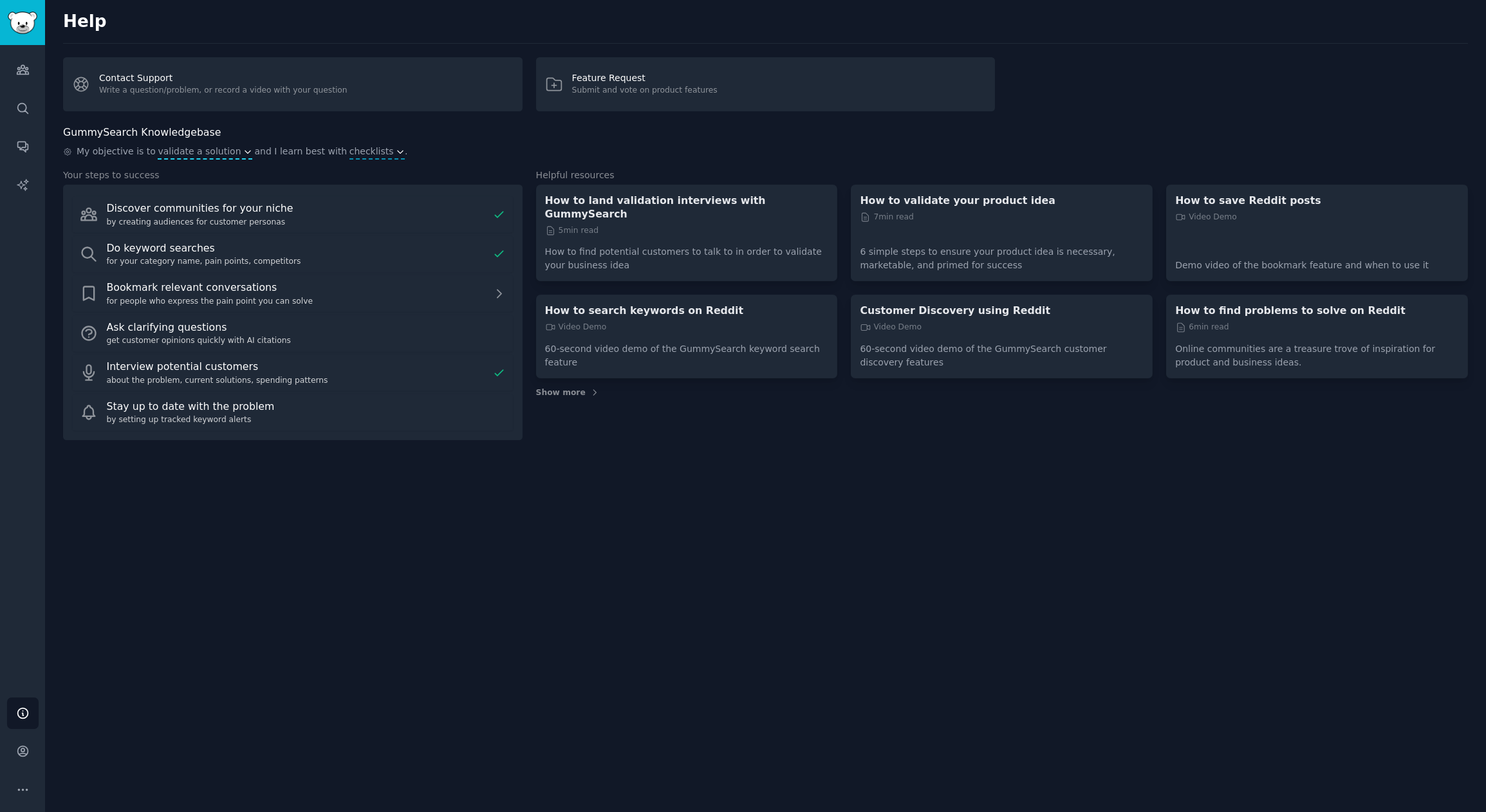
click at [200, 150] on span "validate a solution" at bounding box center [200, 151] width 83 height 13
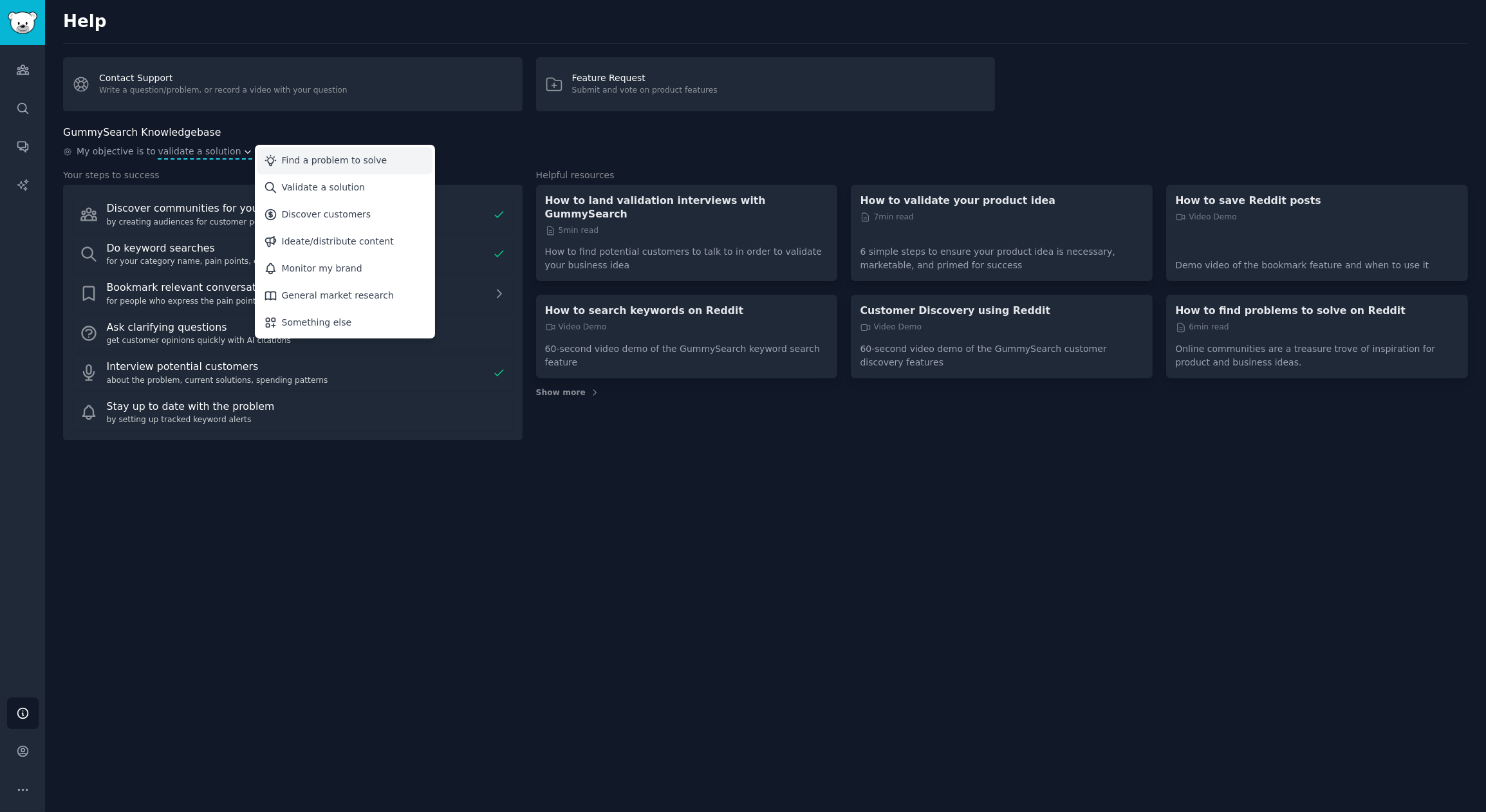
click at [283, 160] on div "Find a problem to solve" at bounding box center [334, 160] width 105 height 13
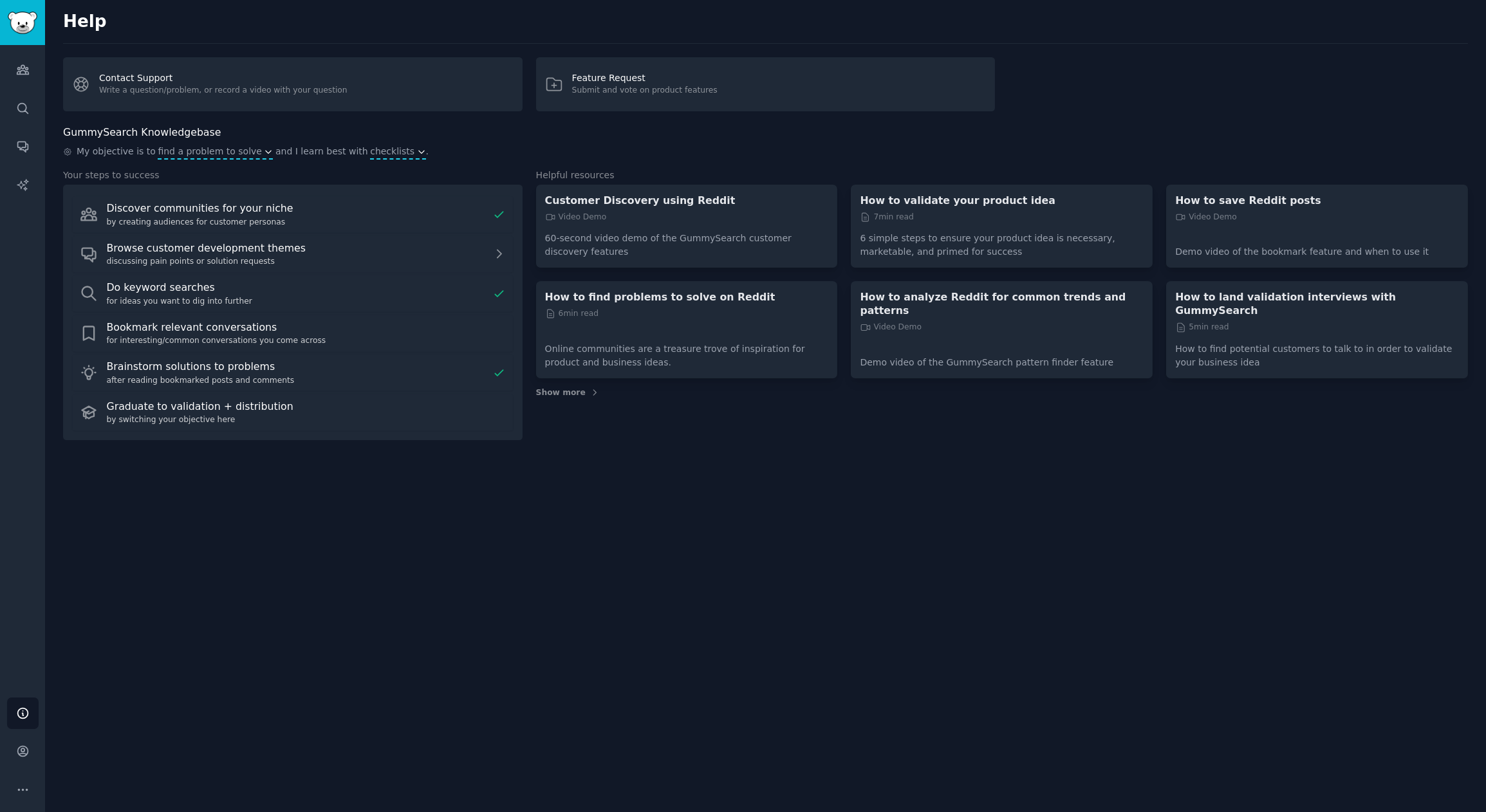
click at [378, 154] on span "checklists" at bounding box center [392, 151] width 44 height 13
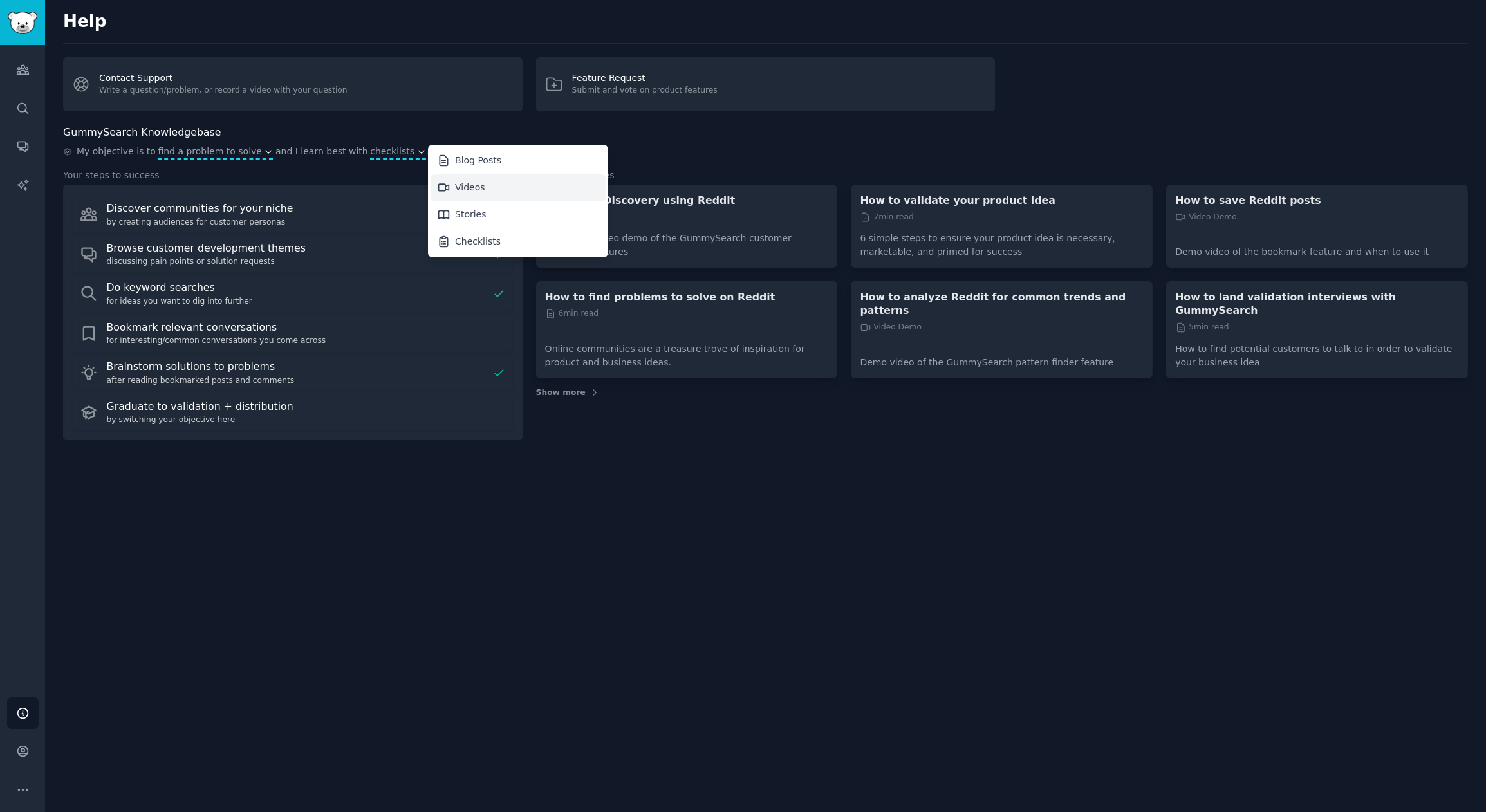
click at [455, 183] on div "Videos" at bounding box center [470, 187] width 30 height 13
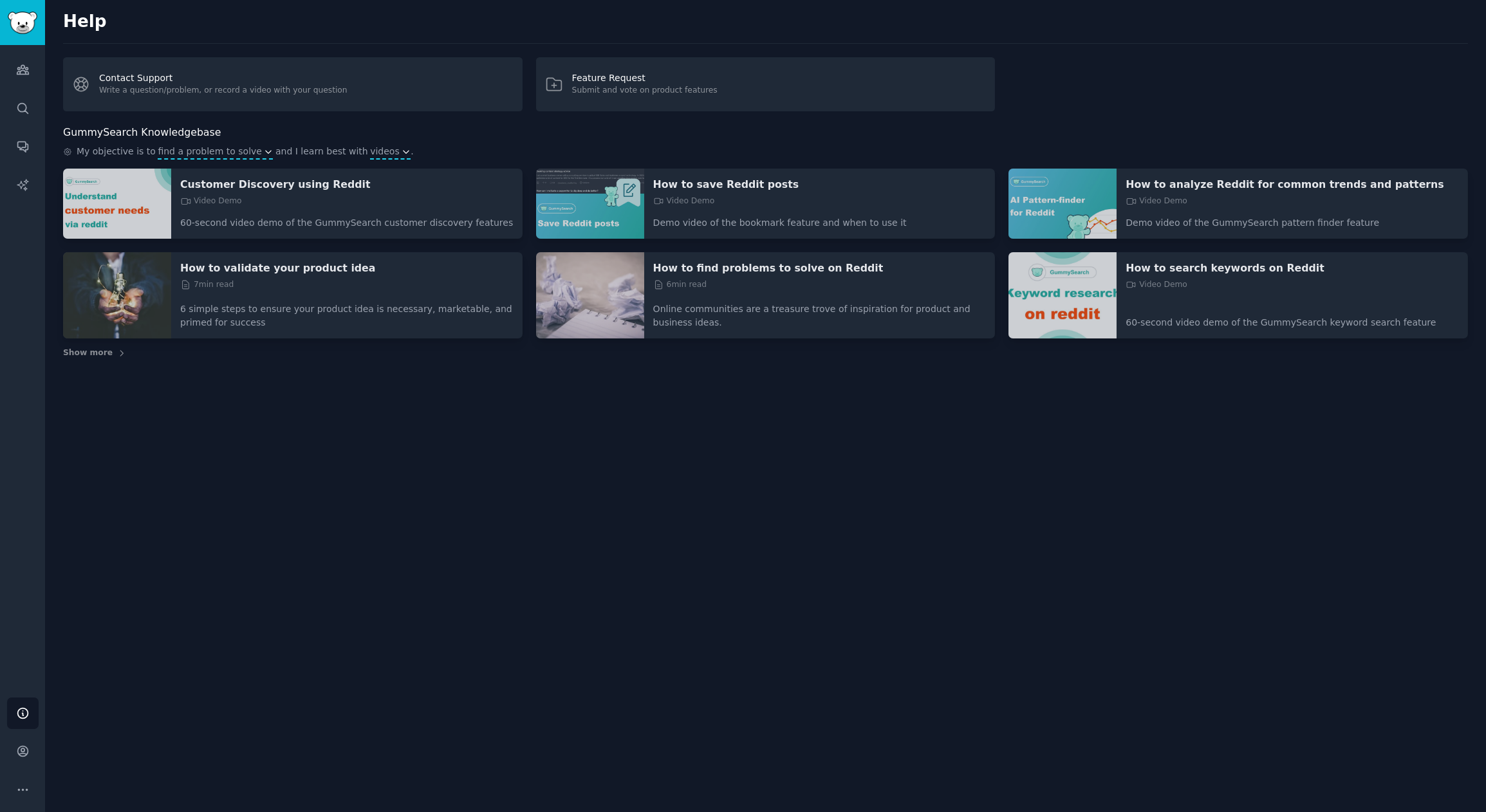
click at [401, 152] on icon "button" at bounding box center [406, 152] width 9 height 9
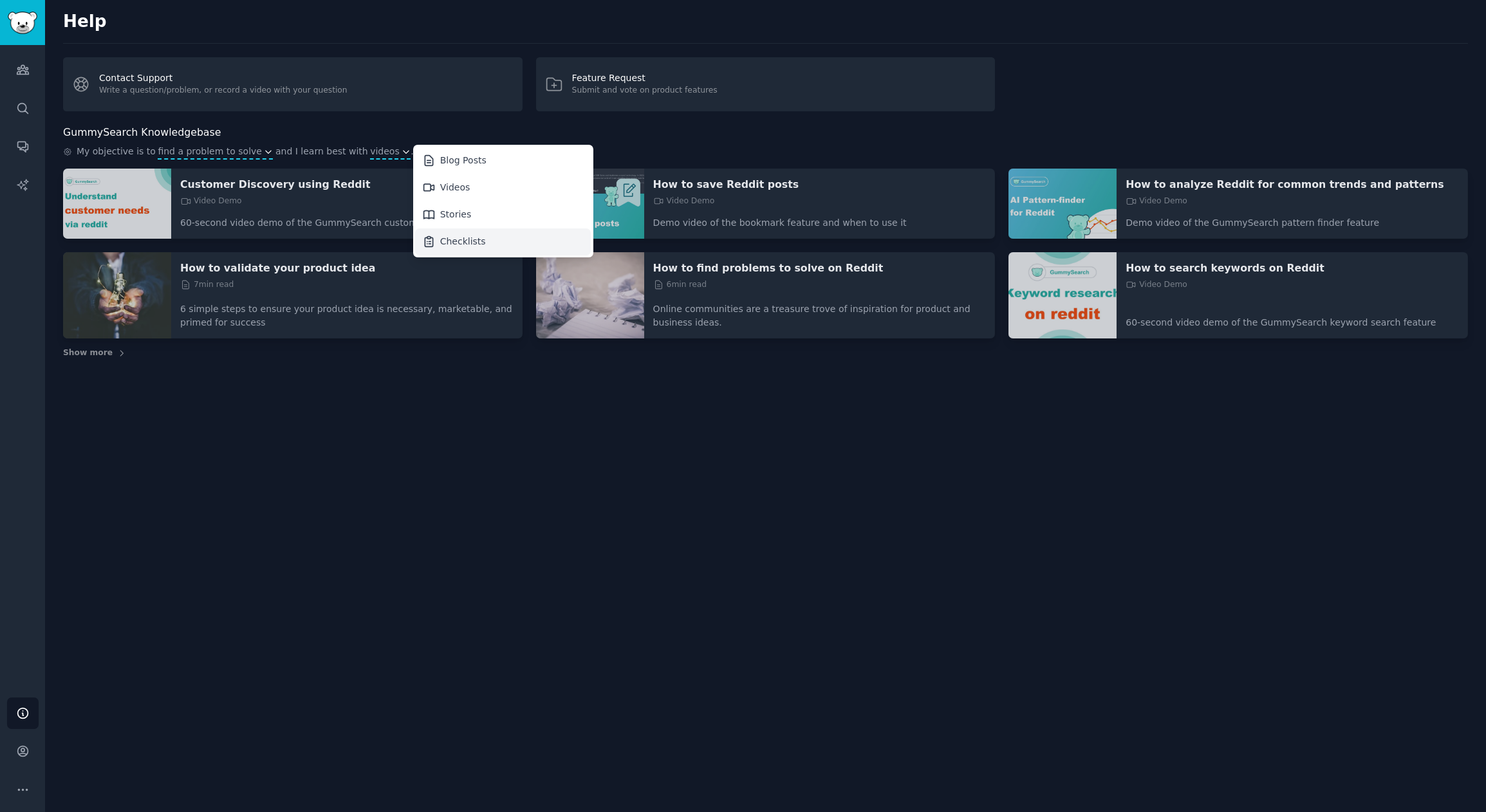
click at [440, 243] on div "Checklists" at bounding box center [463, 241] width 45 height 13
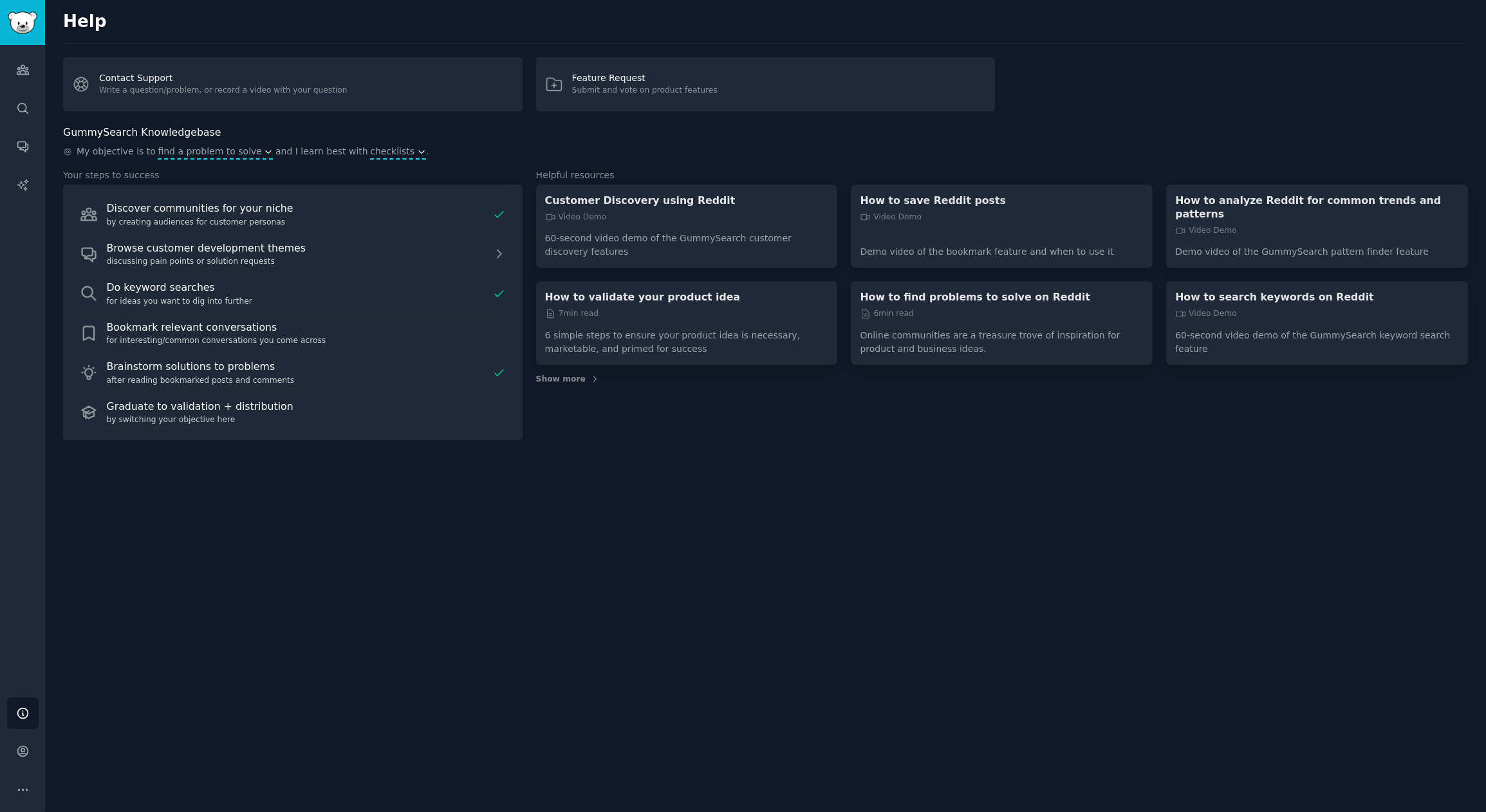
click at [660, 593] on div "Help Contact Support Write a question/problem, or record a video with your ques…" at bounding box center [766, 406] width 1441 height 812
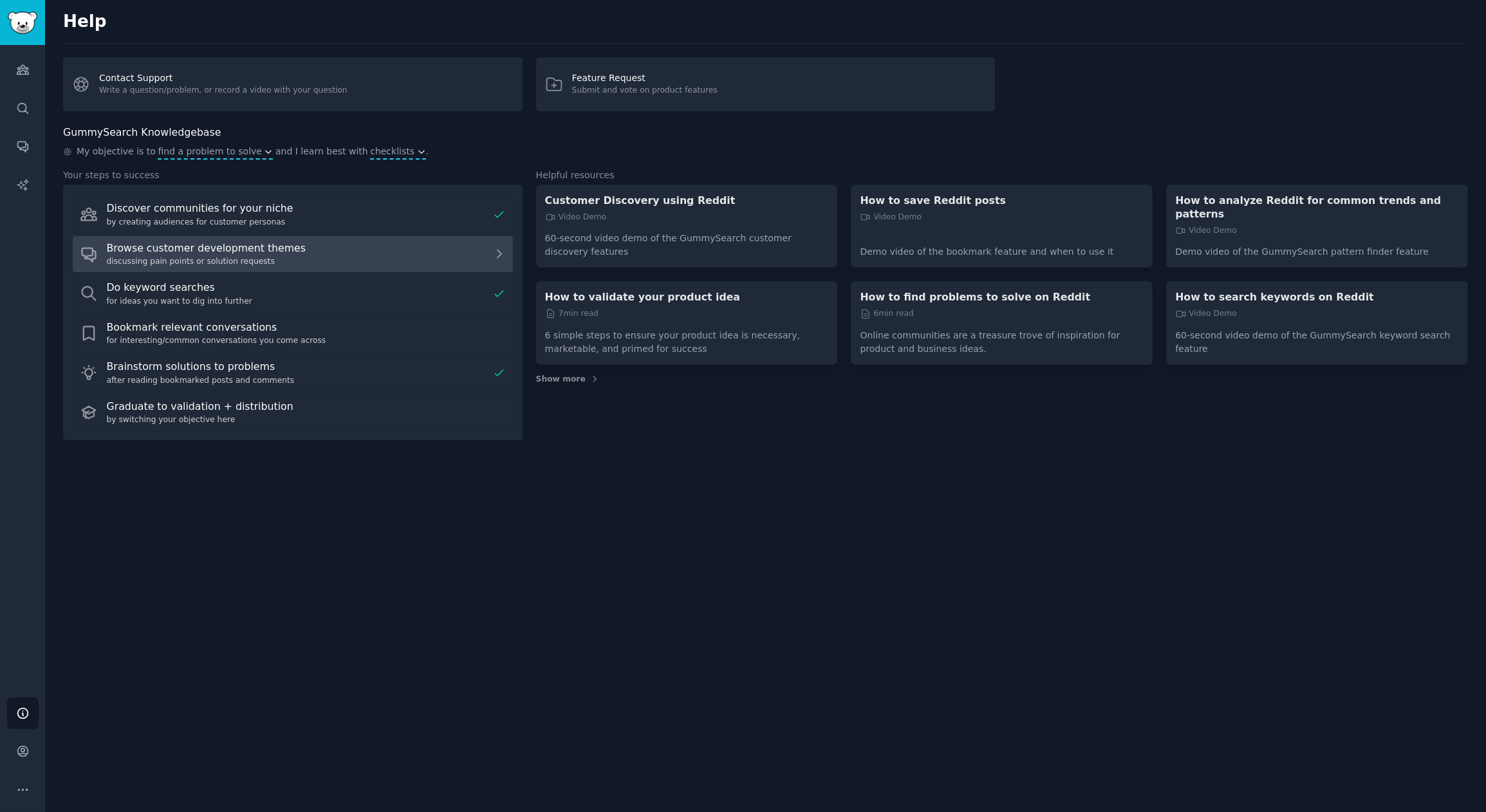
click at [341, 263] on div "discussing pain points or solution requests" at bounding box center [297, 262] width 381 height 11
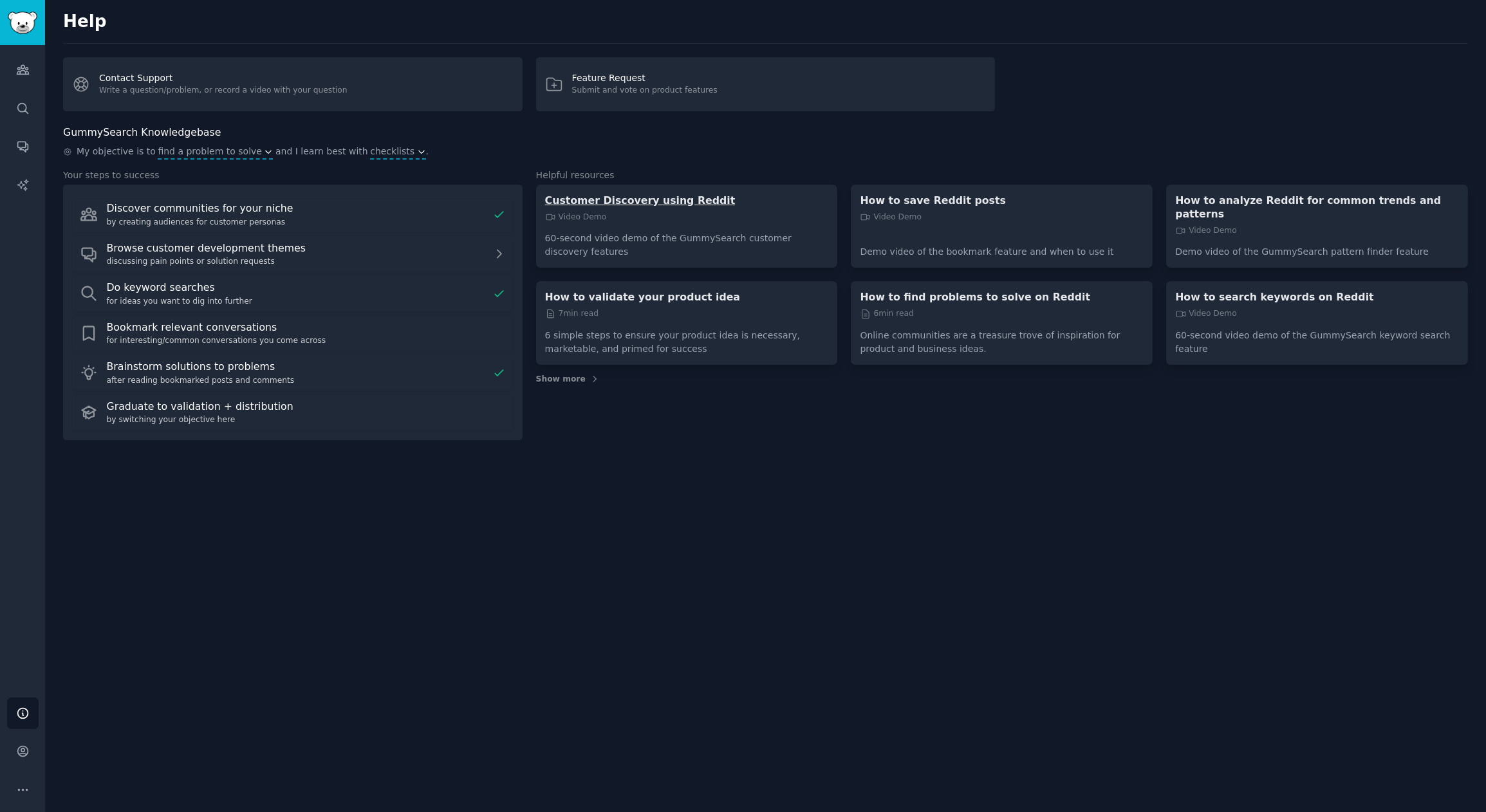
click at [674, 203] on p "Customer Discovery using Reddit" at bounding box center [687, 201] width 284 height 13
click at [652, 570] on div "Help Contact Support Write a question/problem, or record a video with your ques…" at bounding box center [766, 406] width 1441 height 812
click at [780, 455] on div "Help Contact Support Write a question/problem, or record a video with your ques…" at bounding box center [766, 406] width 1441 height 812
click at [7, 66] on link "Audiences" at bounding box center [22, 69] width 31 height 31
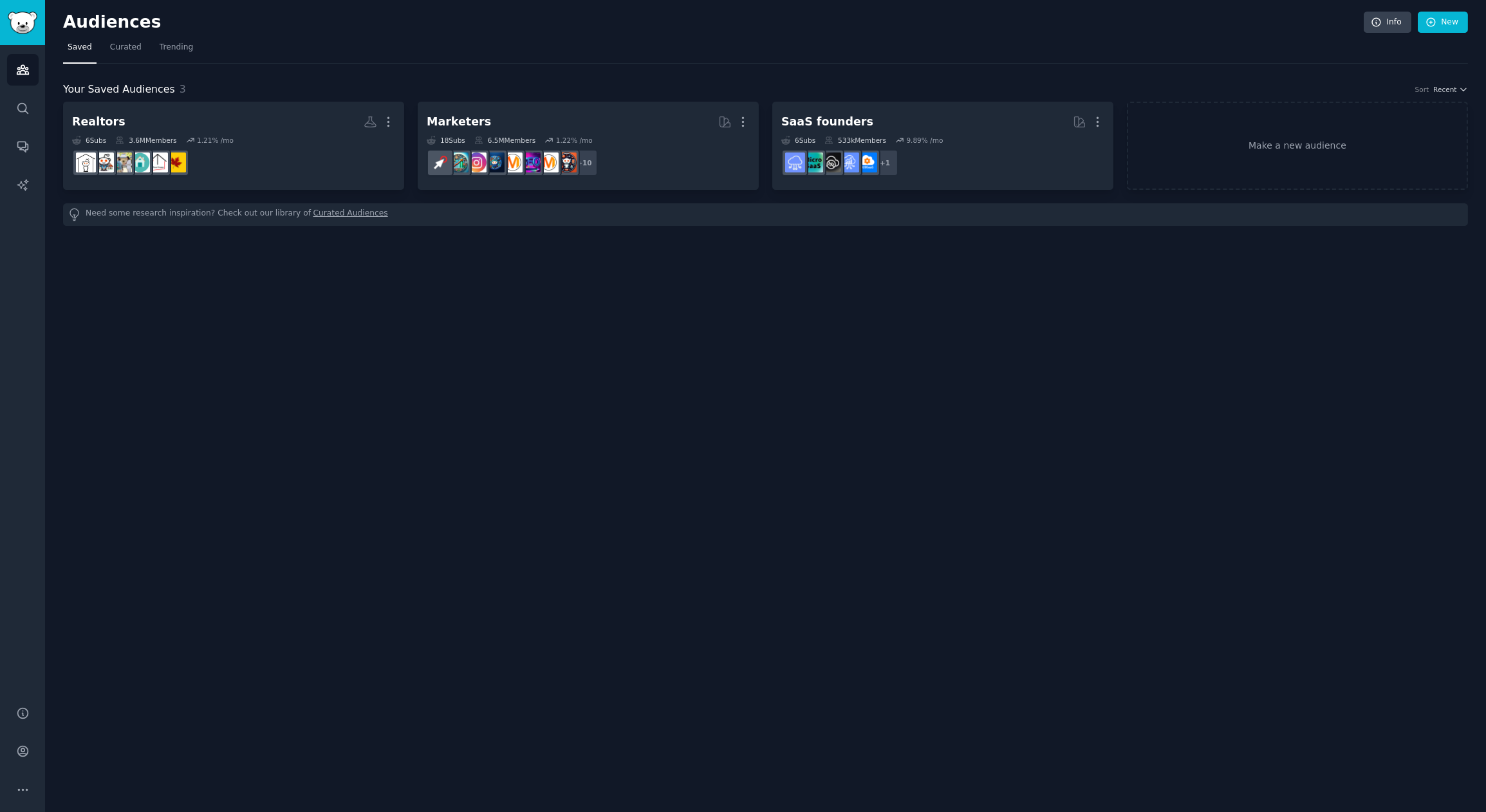
click at [716, 431] on div "Audiences Info New Saved Curated Trending Your Saved Audiences 3 Sort Recent Re…" at bounding box center [766, 406] width 1441 height 812
drag, startPoint x: 389, startPoint y: 432, endPoint x: 392, endPoint y: 425, distance: 7.6
click at [390, 431] on div "Audiences Info New Saved Curated Trending Your Saved Audiences 3 Sort Recent Re…" at bounding box center [766, 406] width 1441 height 812
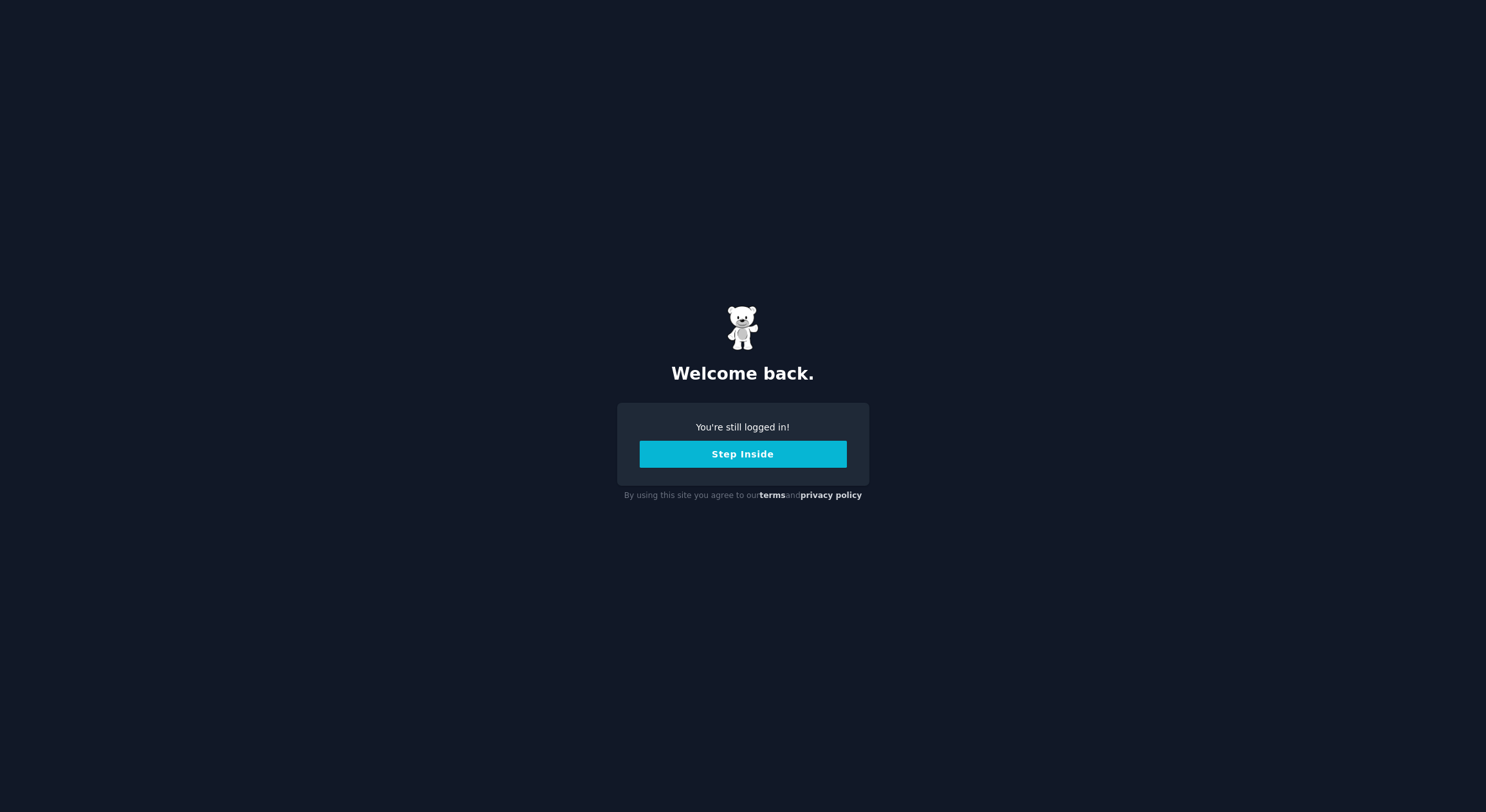
click at [749, 457] on button "Step Inside" at bounding box center [743, 454] width 207 height 27
